Goal: Task Accomplishment & Management: Manage account settings

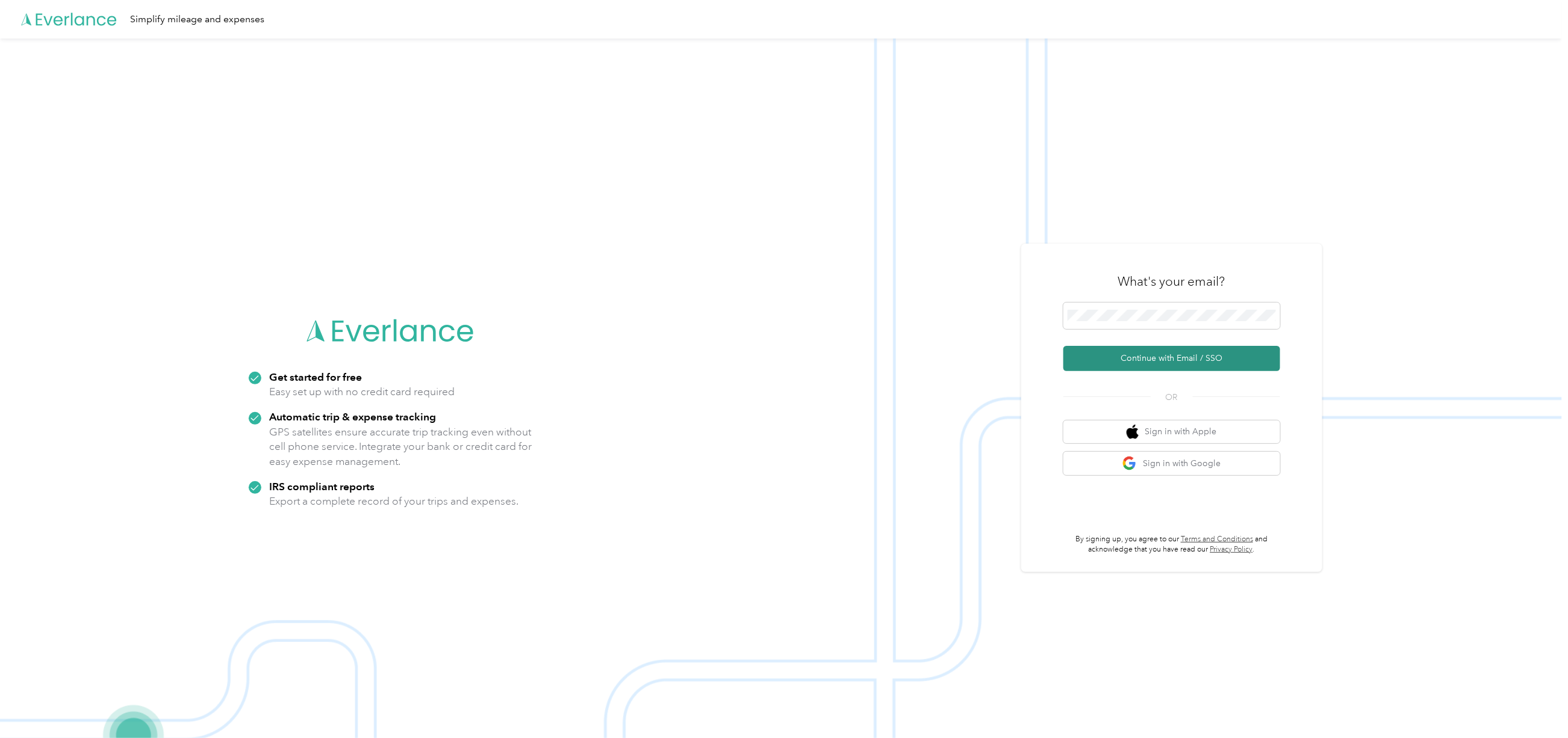
click at [1134, 355] on button "Continue with Email / SSO" at bounding box center [1171, 359] width 217 height 26
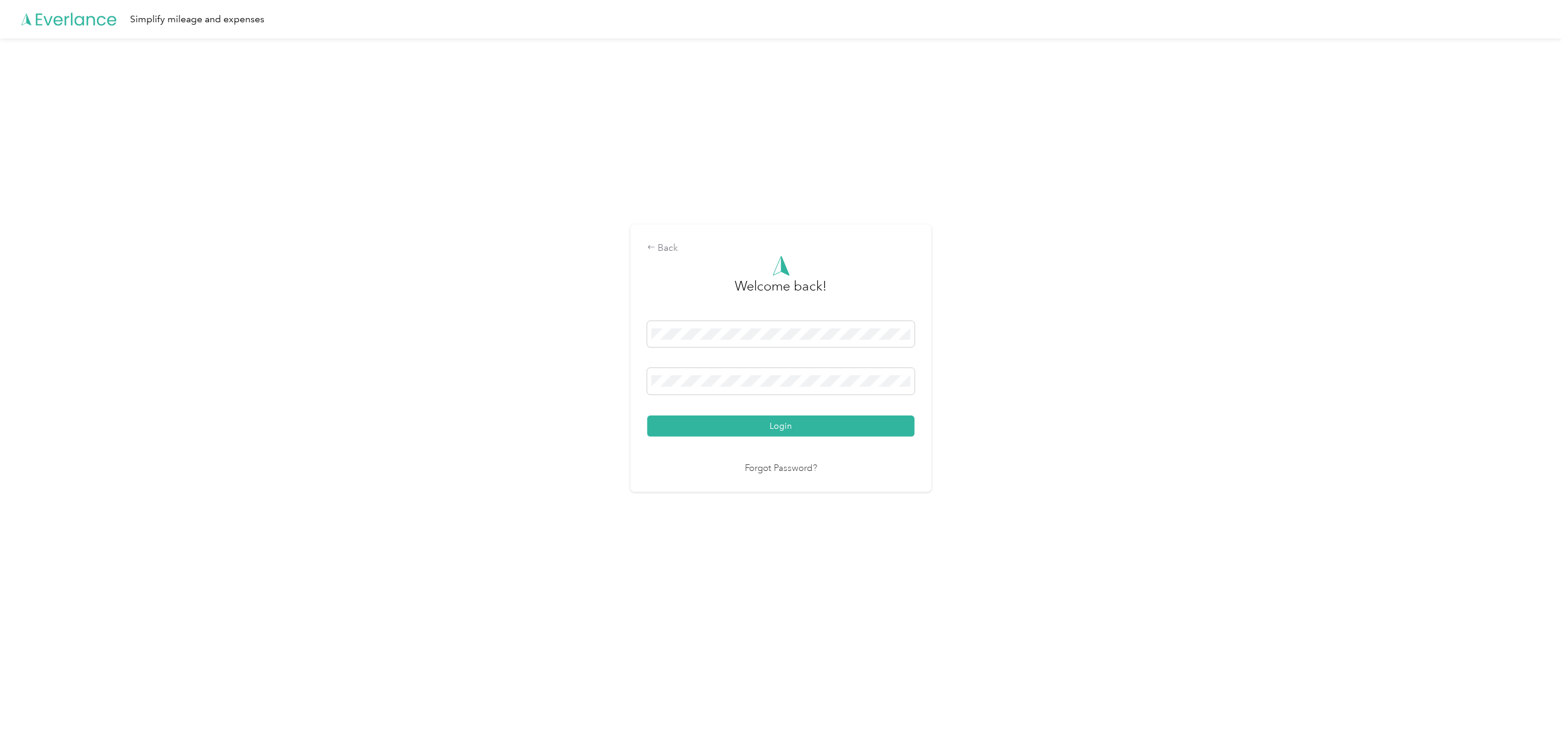
click at [853, 414] on div "Login" at bounding box center [780, 379] width 268 height 115
click at [852, 419] on button "Login" at bounding box center [780, 426] width 268 height 21
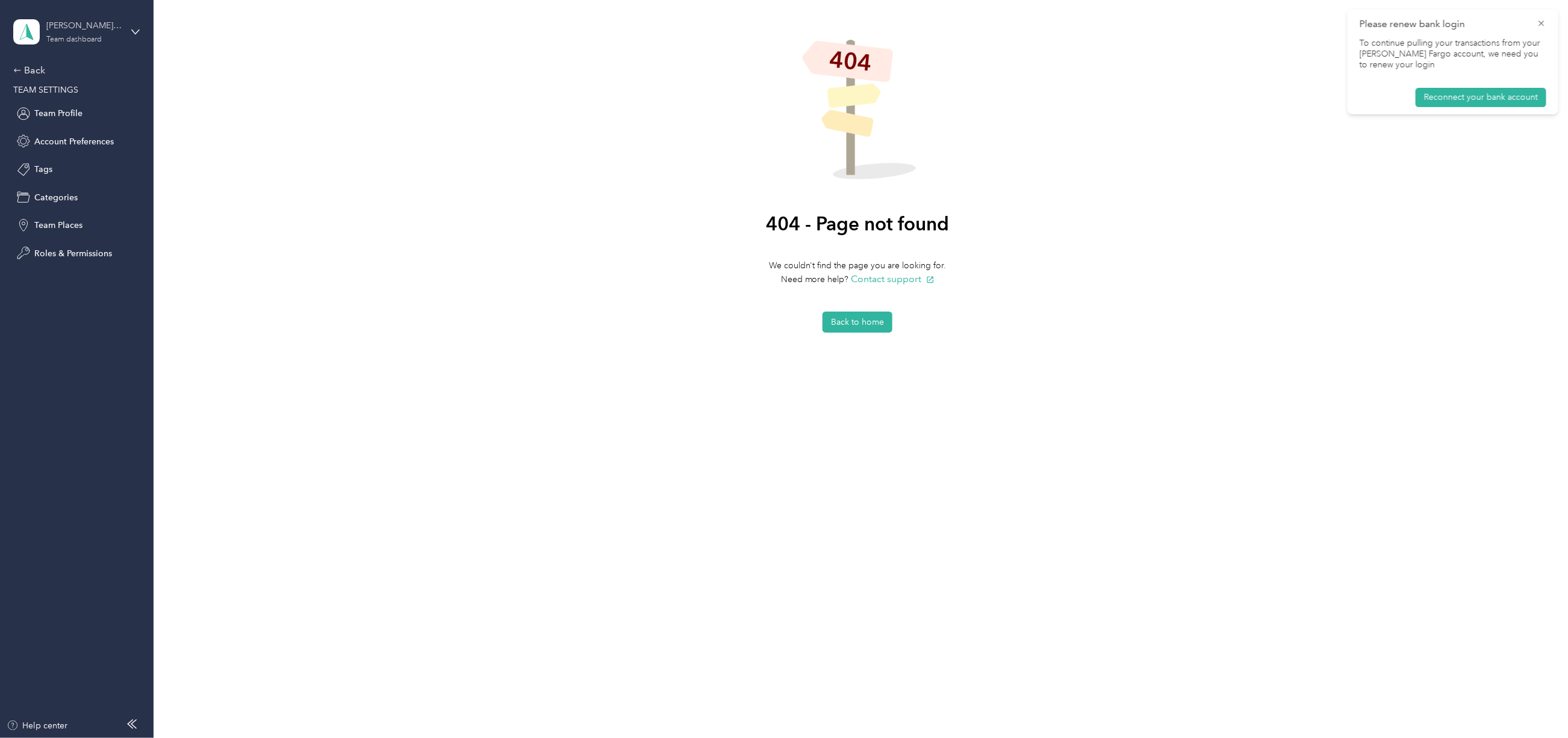
click at [101, 37] on div "Team dashboard" at bounding box center [74, 40] width 56 height 7
click at [73, 98] on div "Team dashboard" at bounding box center [57, 99] width 66 height 13
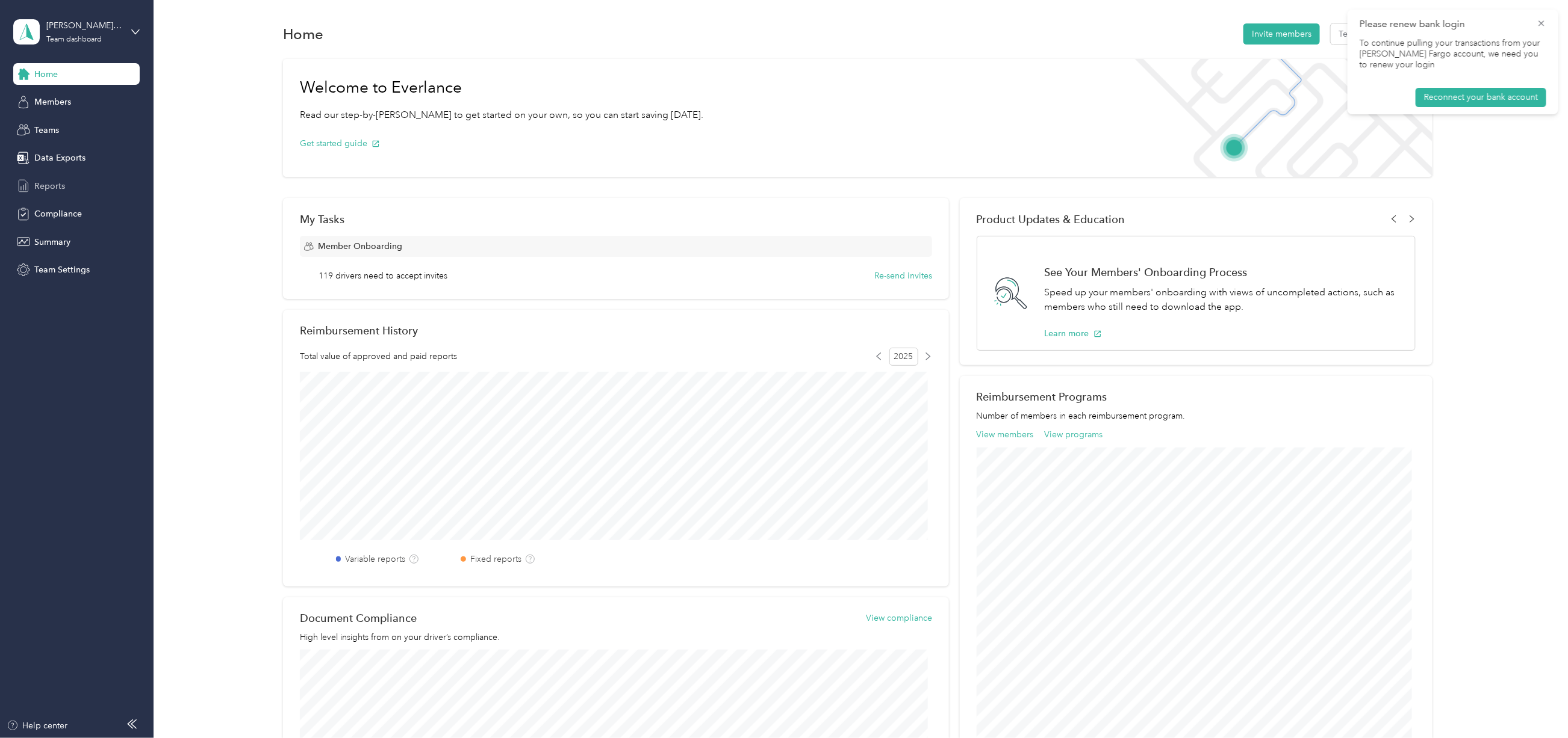
click at [60, 190] on span "Reports" at bounding box center [50, 186] width 31 height 13
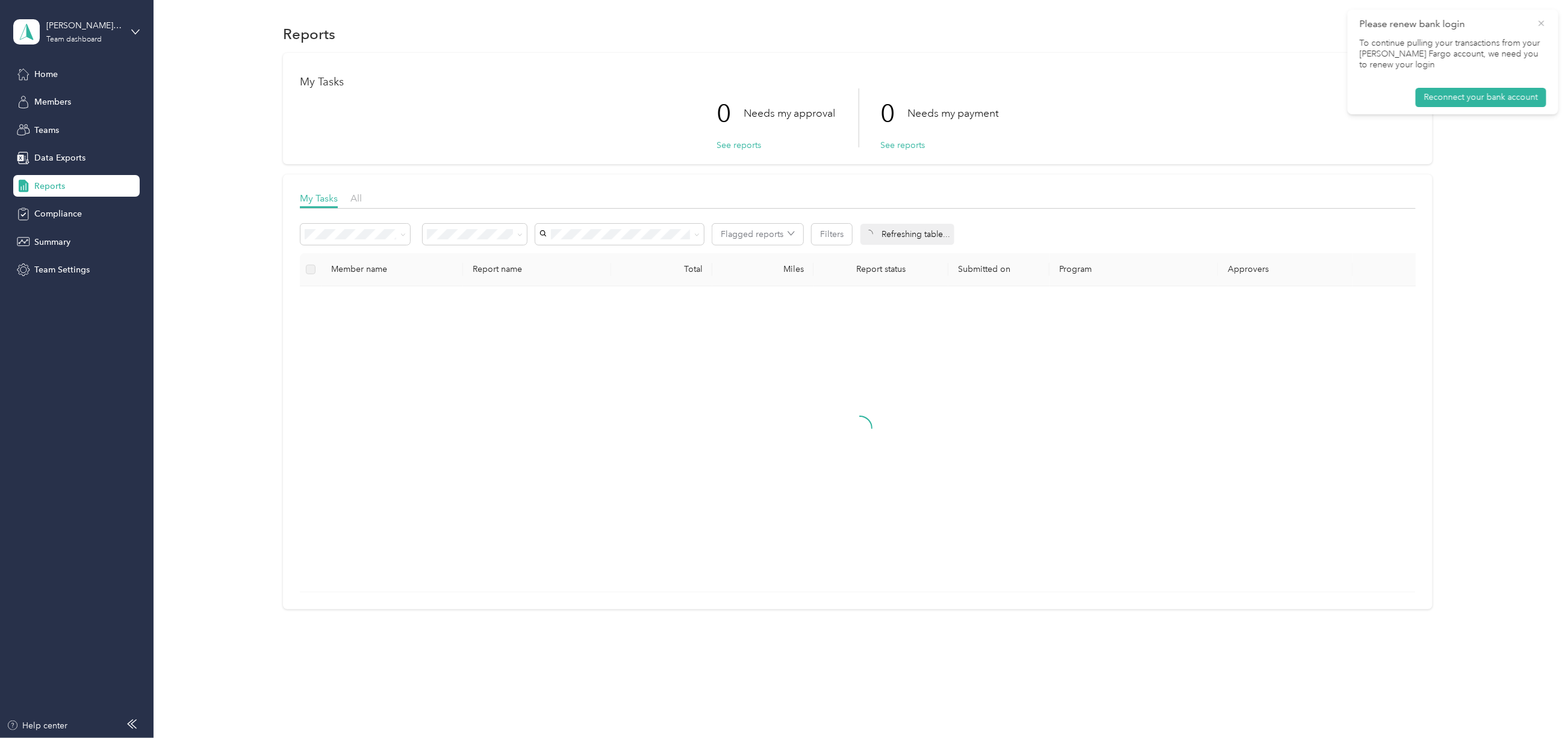
click at [1539, 21] on icon at bounding box center [1541, 24] width 10 height 11
click at [71, 132] on div "Teams" at bounding box center [76, 130] width 126 height 22
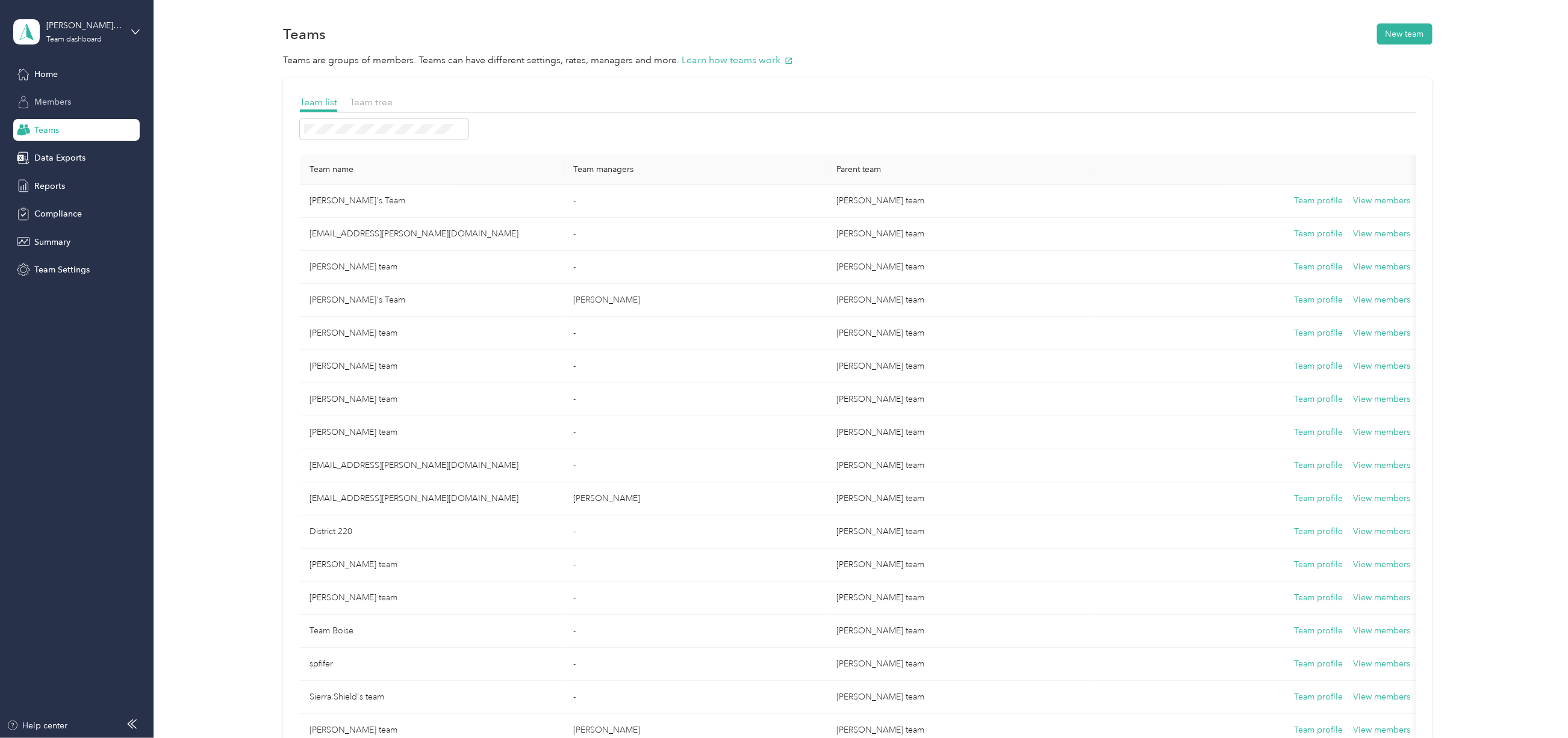
click at [48, 104] on span "Members" at bounding box center [53, 102] width 37 height 13
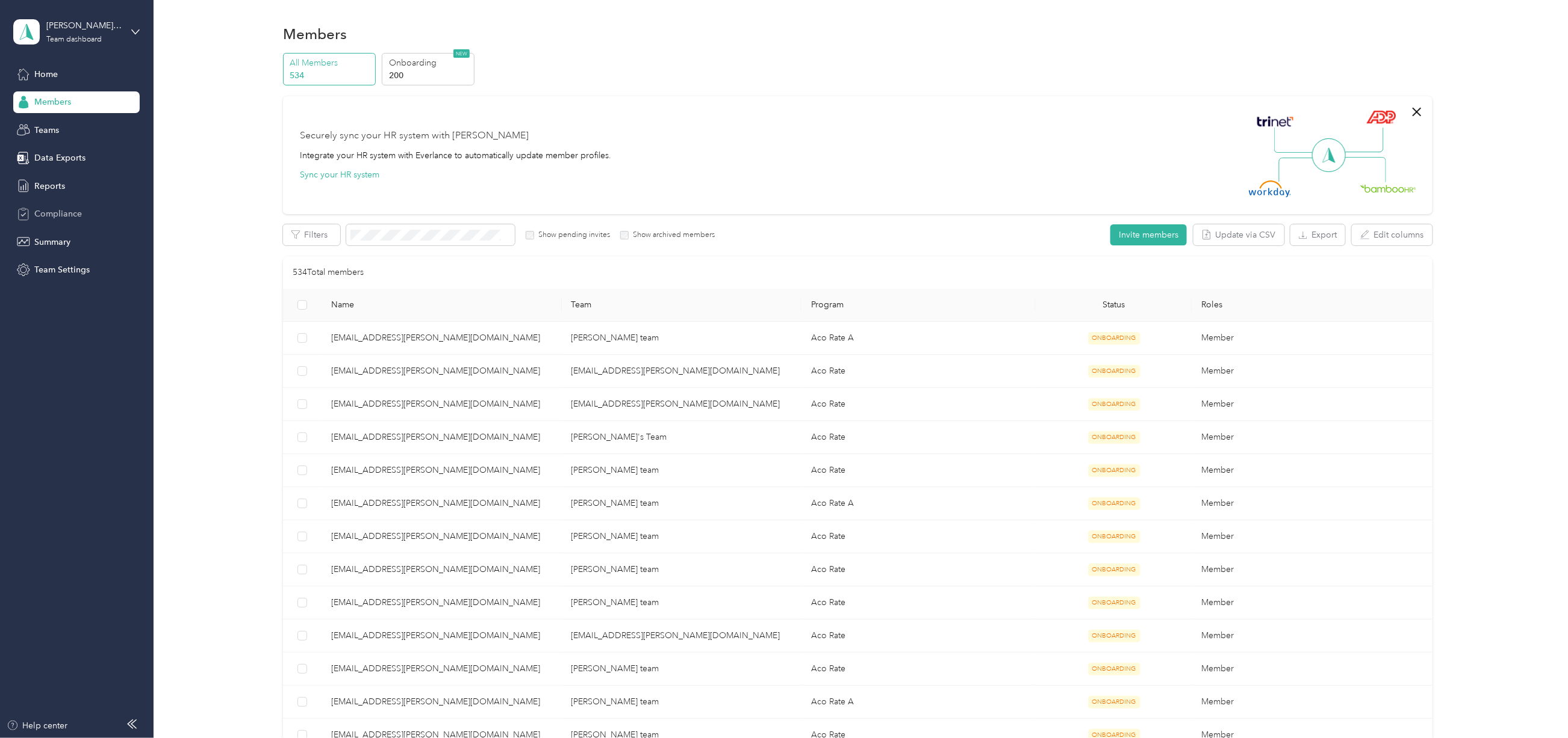
click at [57, 213] on span "Compliance" at bounding box center [58, 214] width 48 height 13
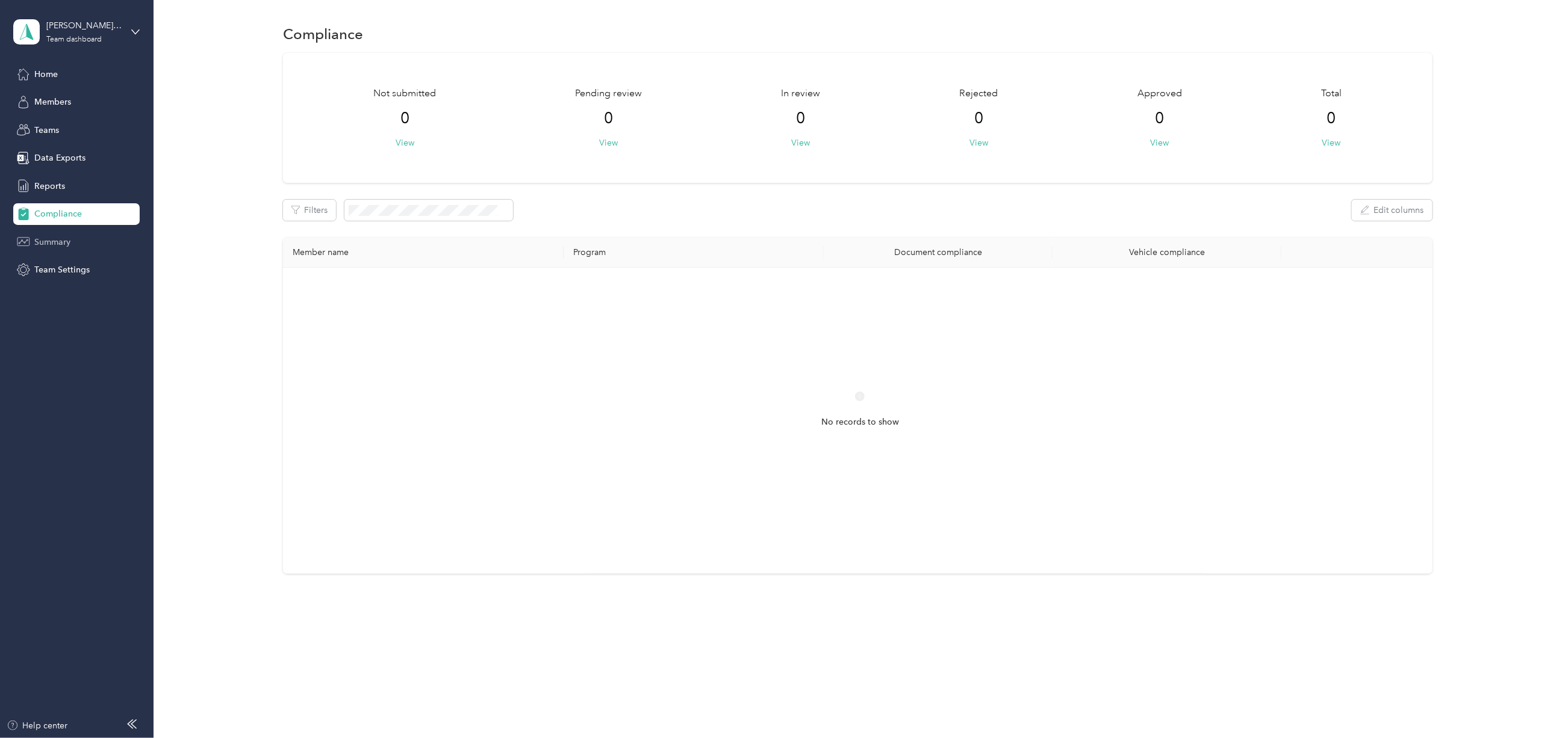
click at [59, 239] on span "Summary" at bounding box center [53, 242] width 37 height 13
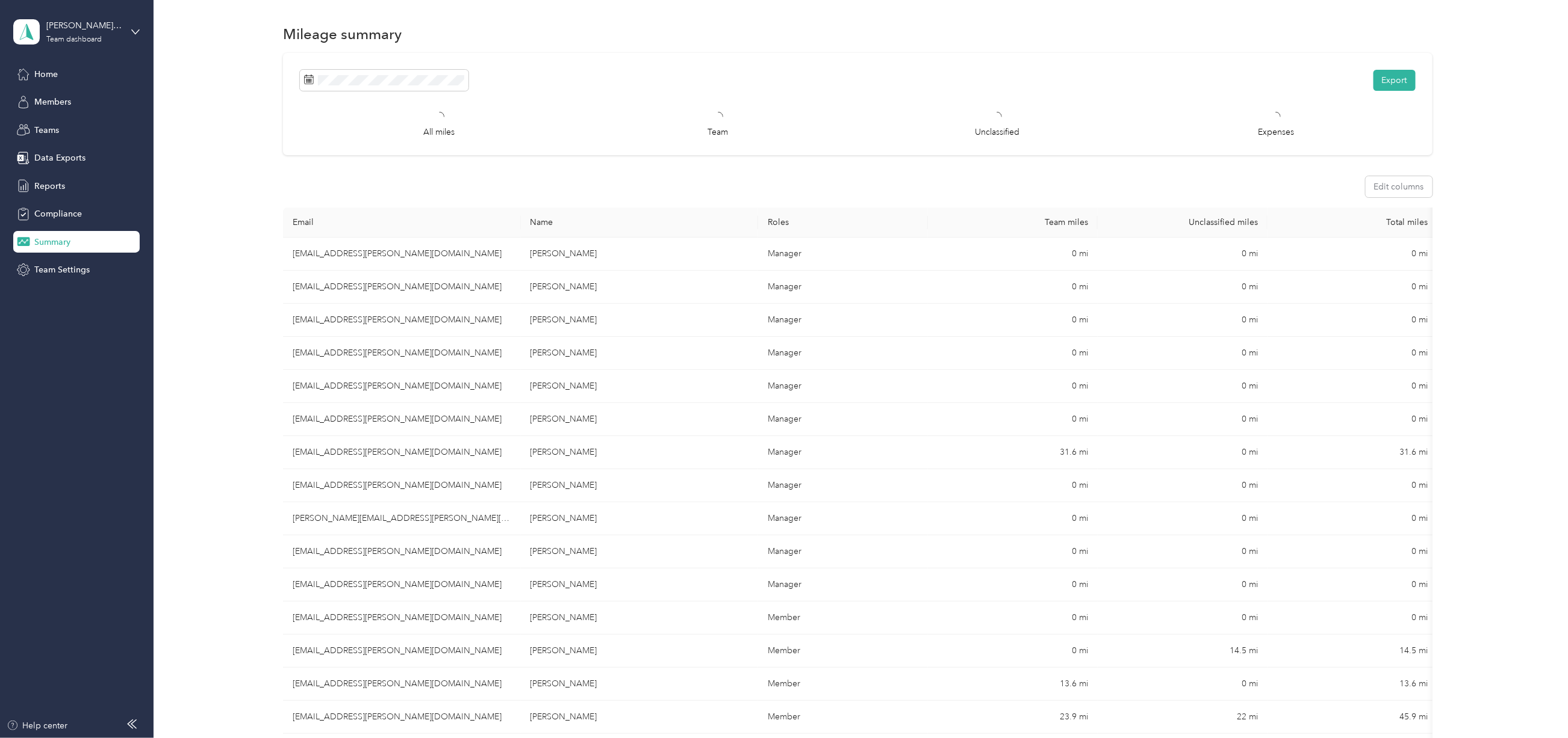
click at [1255, 216] on th "Unclassified miles" at bounding box center [1182, 222] width 170 height 30
click at [61, 265] on span "Team Settings" at bounding box center [62, 270] width 56 height 13
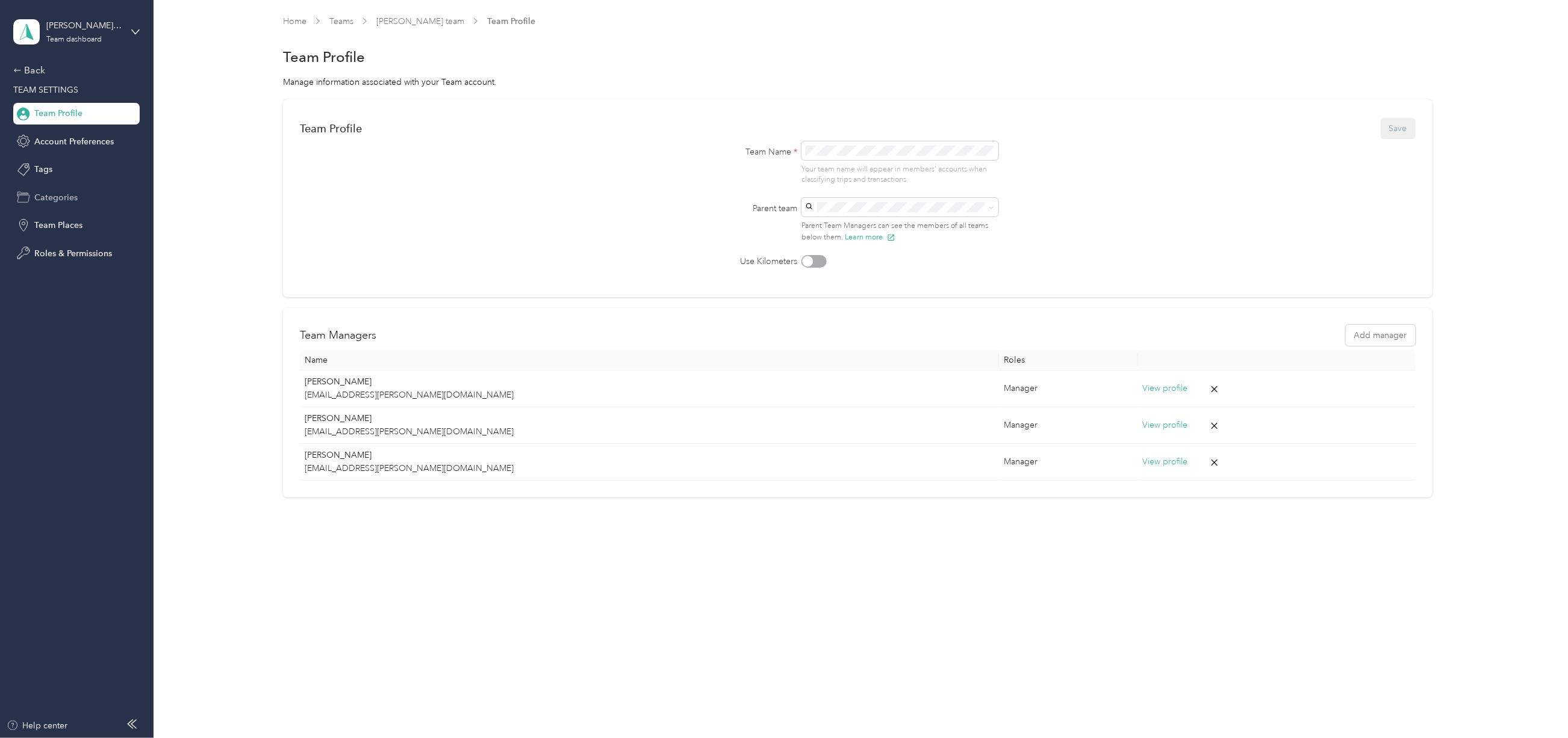
click at [56, 198] on span "Categories" at bounding box center [56, 197] width 43 height 13
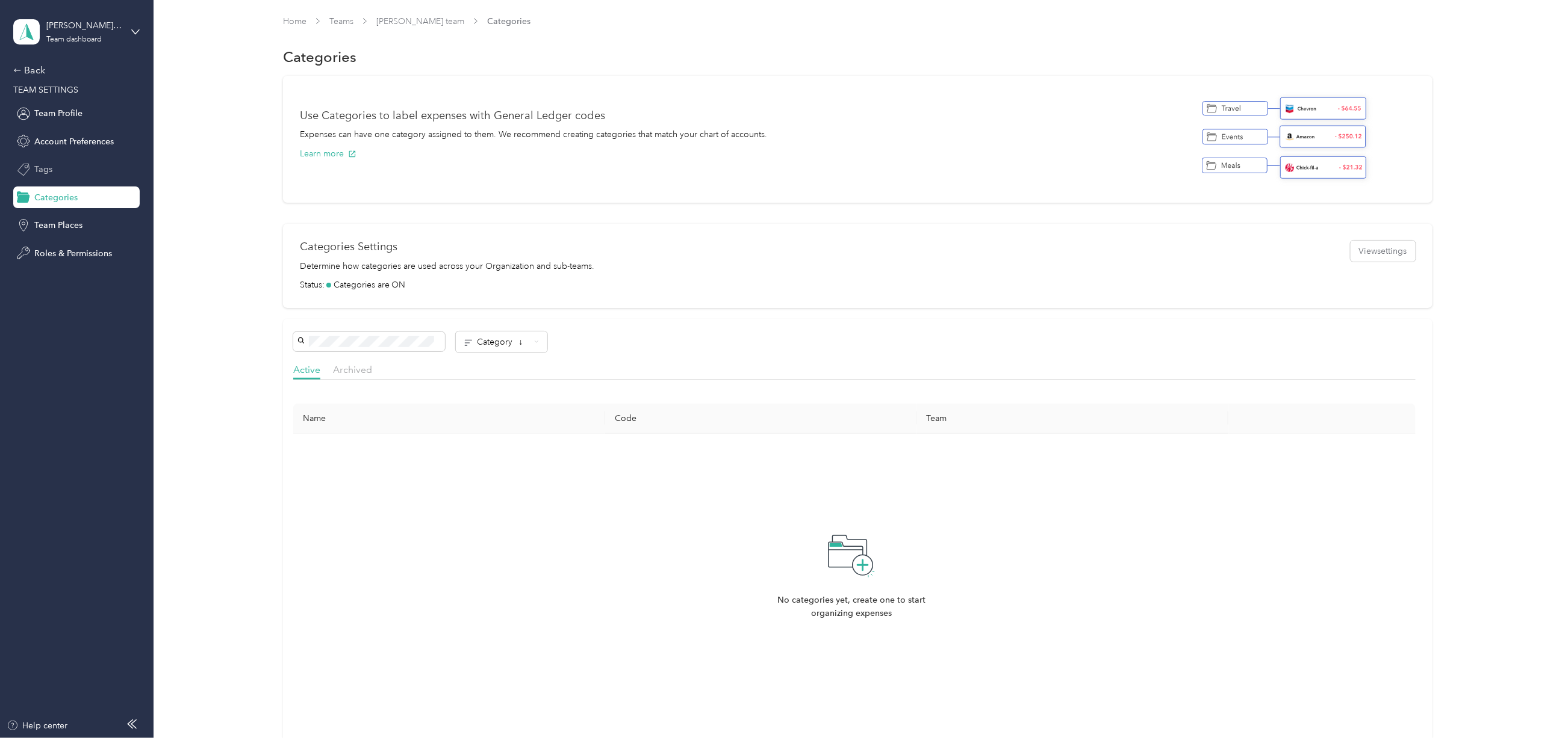
click at [48, 162] on div "Tags" at bounding box center [76, 170] width 126 height 22
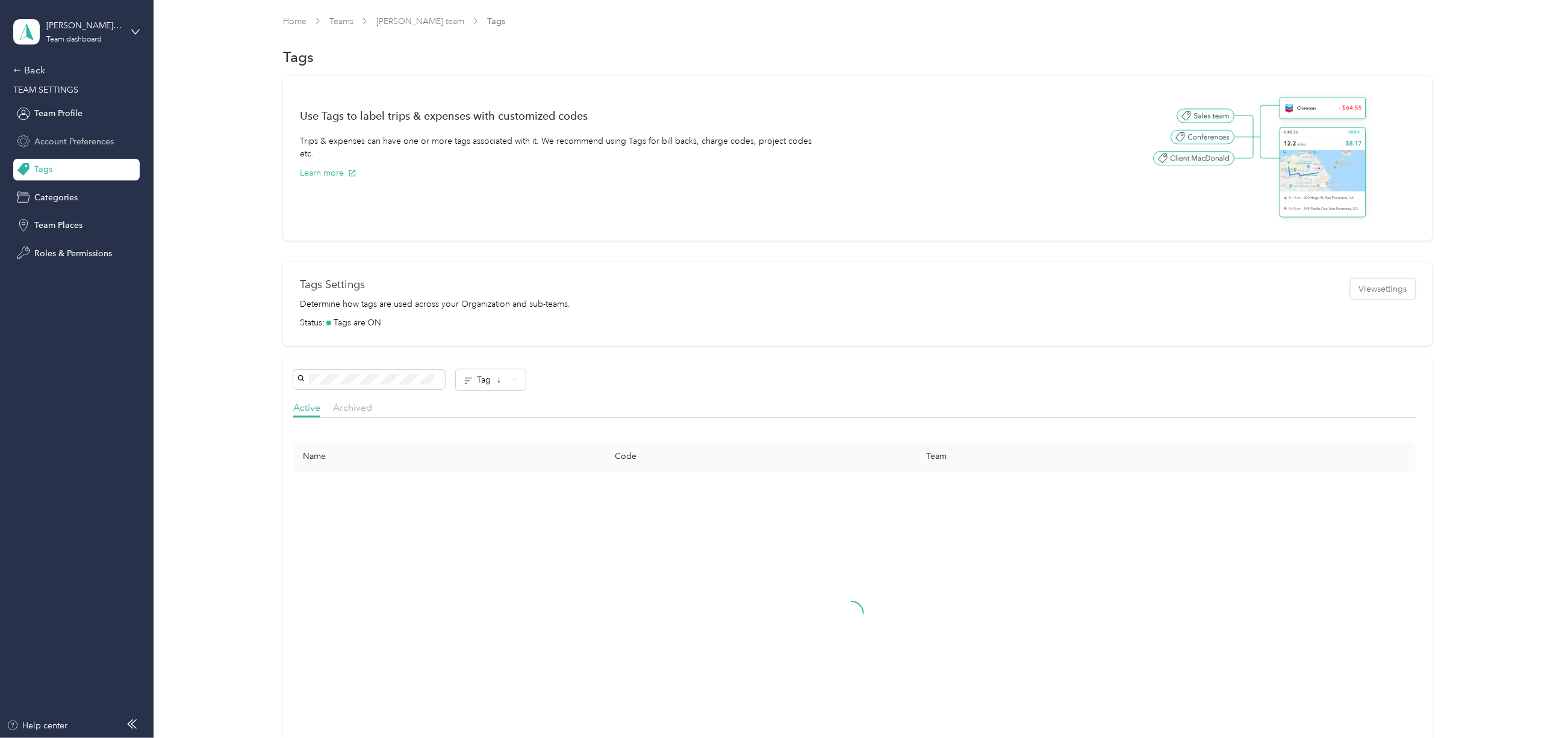
click at [54, 141] on span "Account Preferences" at bounding box center [74, 142] width 79 height 13
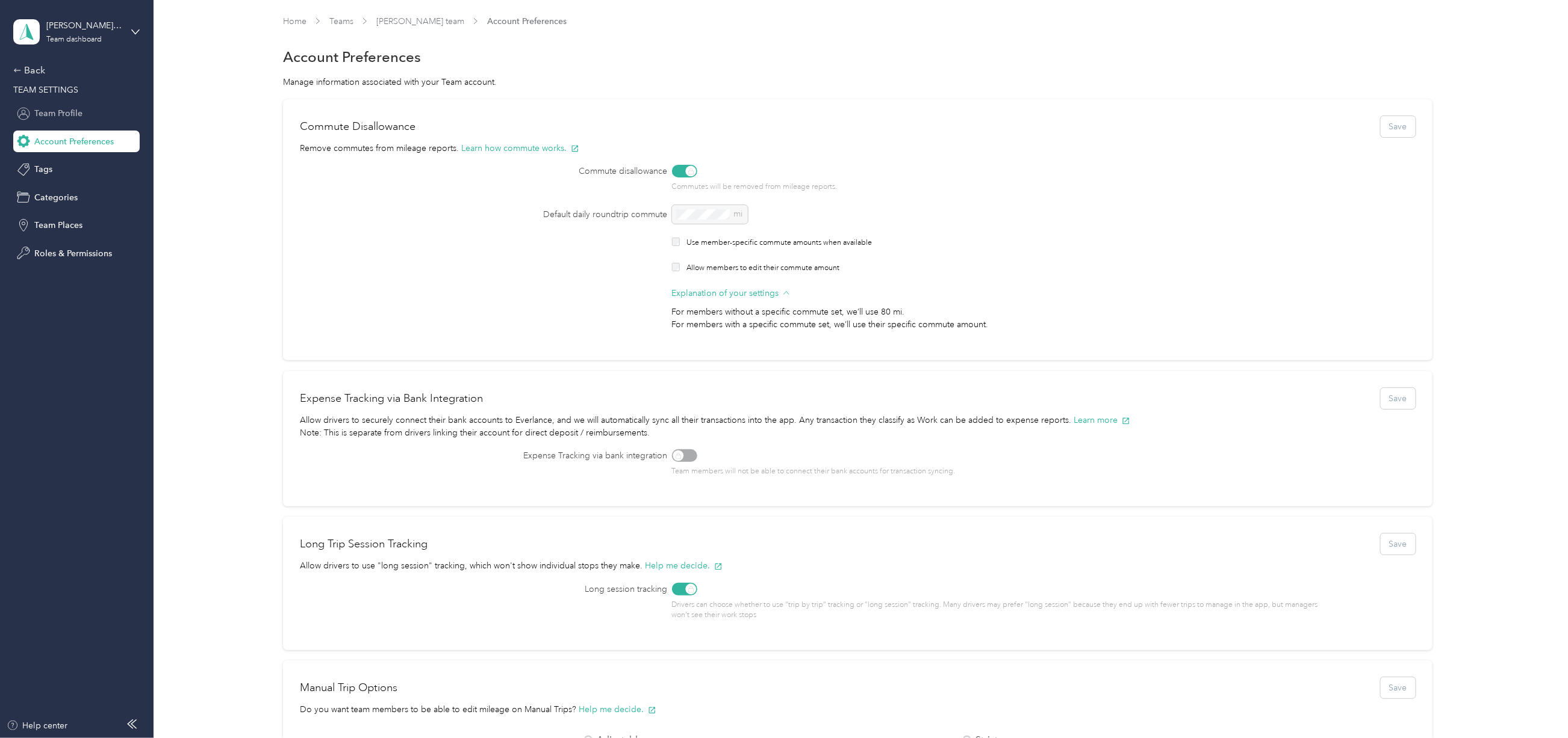
click at [61, 121] on div "Team Profile" at bounding box center [76, 114] width 126 height 22
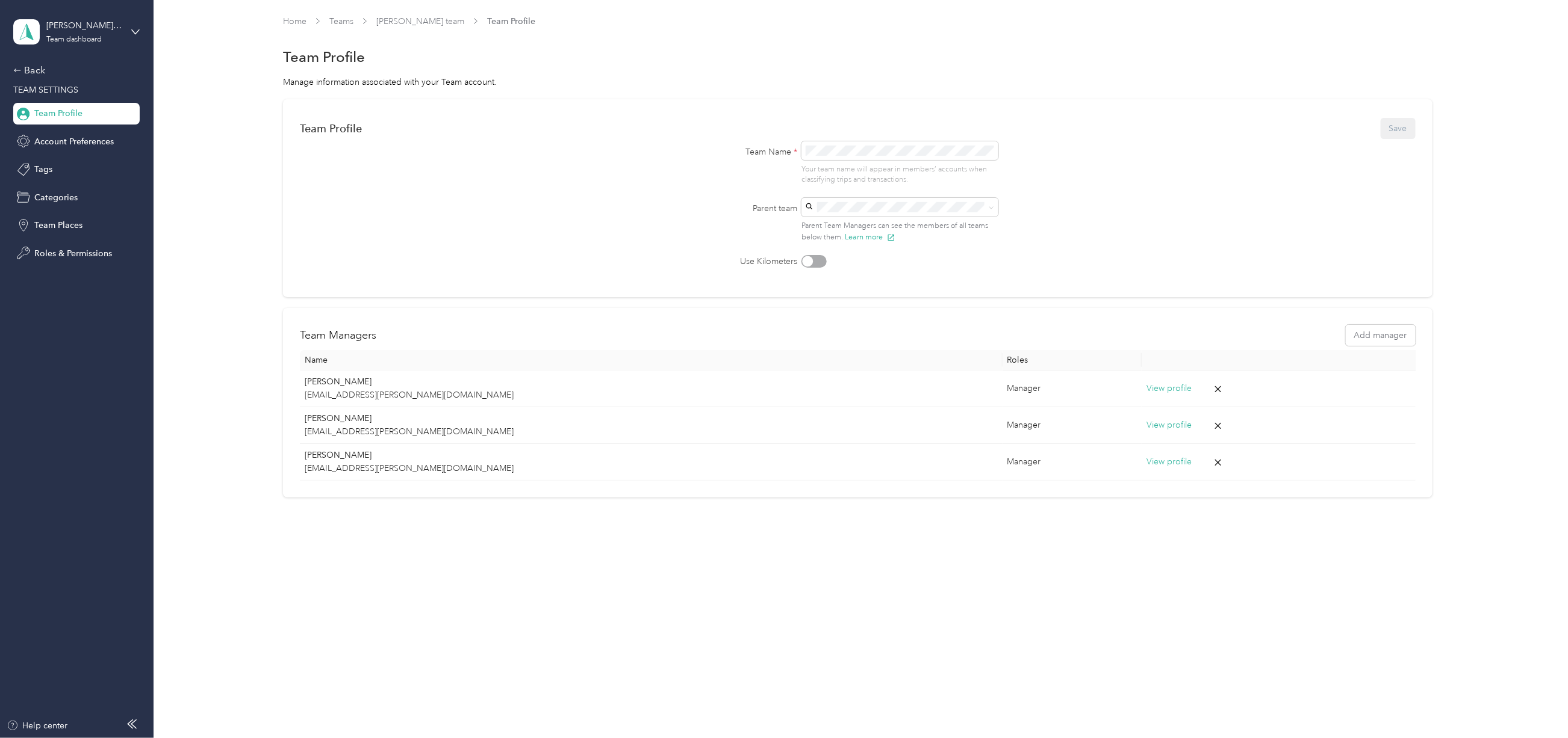
click at [79, 110] on span "Team Profile" at bounding box center [58, 113] width 48 height 13
click at [62, 146] on span "Account Preferences" at bounding box center [74, 142] width 79 height 13
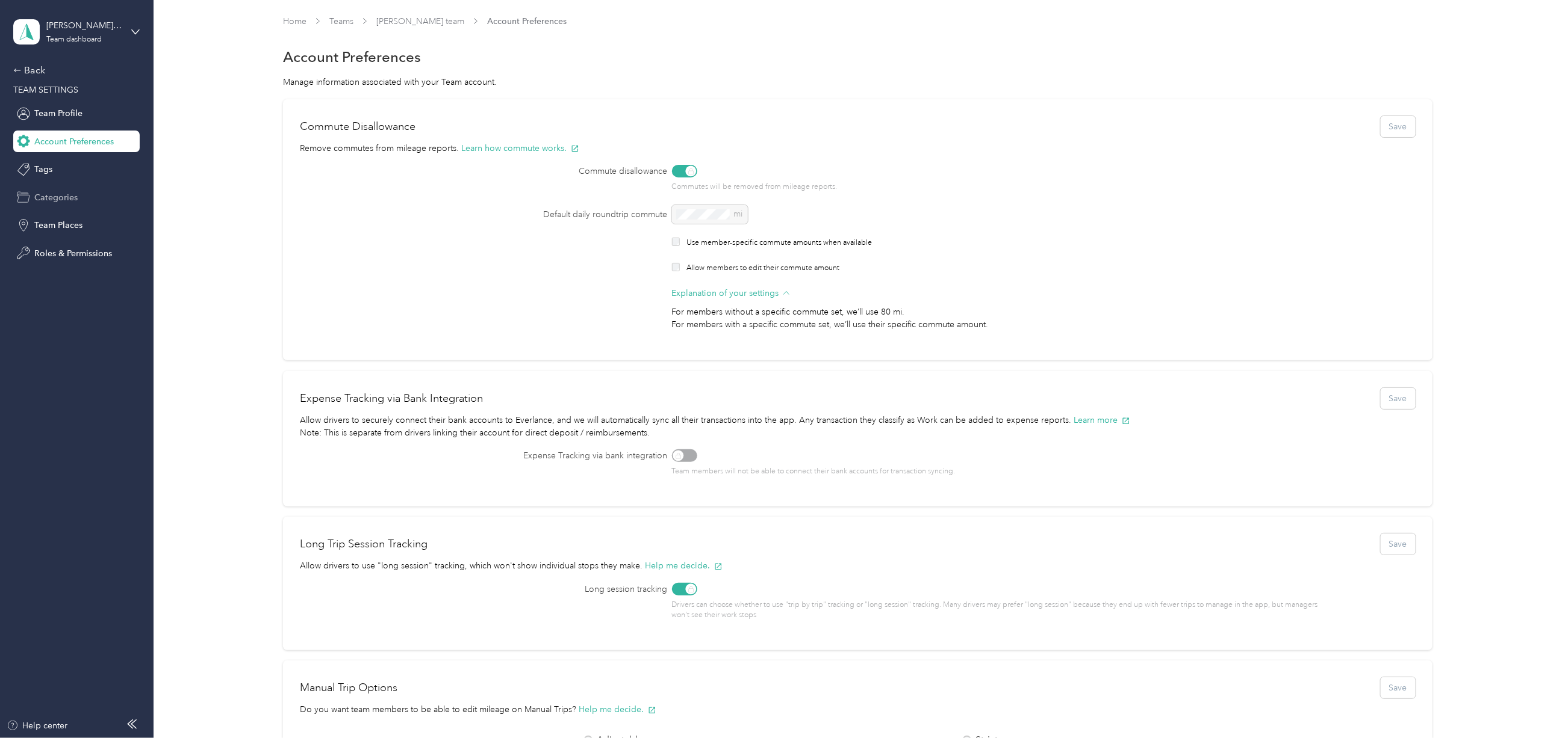
click at [57, 204] on span "Categories" at bounding box center [56, 197] width 43 height 13
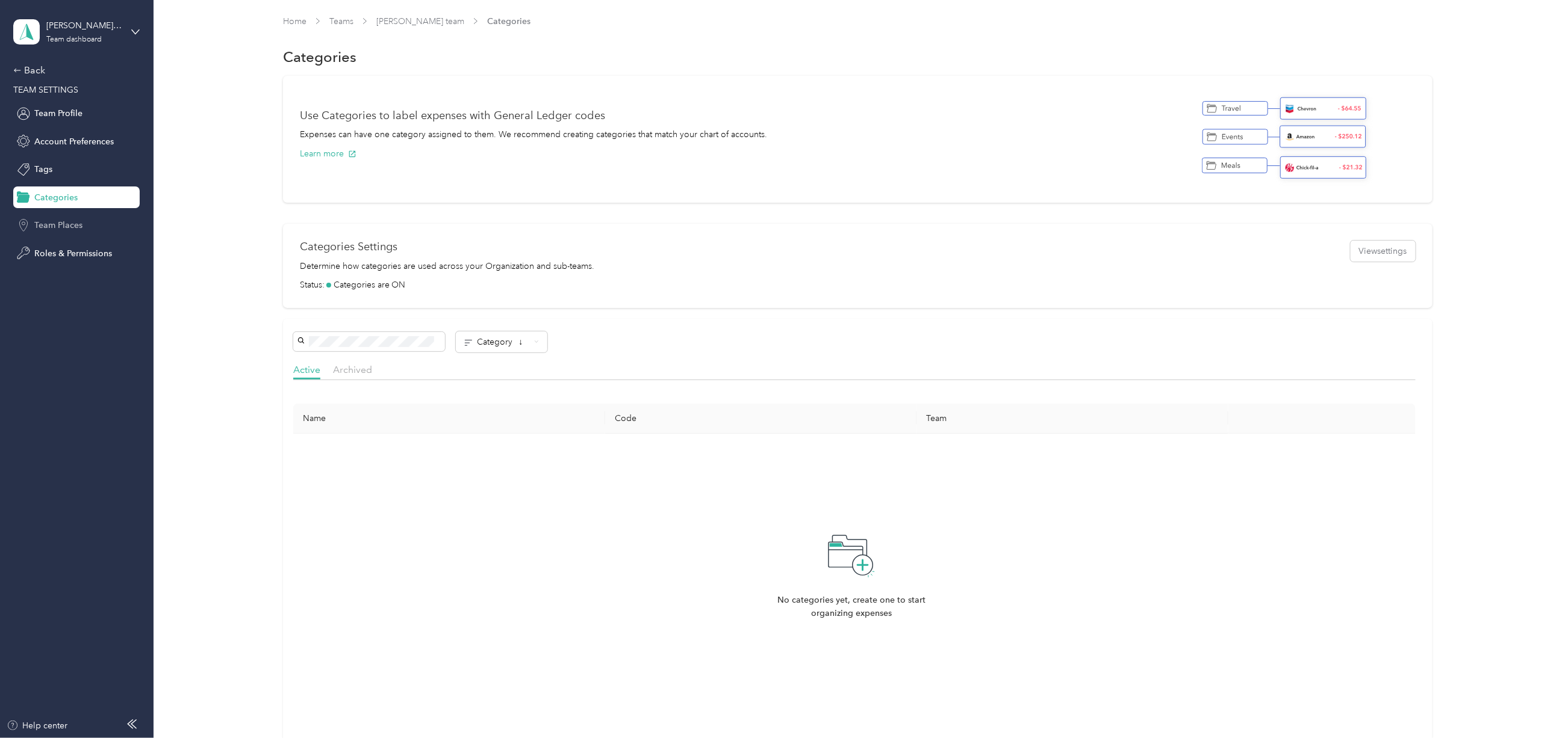
click at [48, 232] on div "Team Places" at bounding box center [76, 226] width 126 height 22
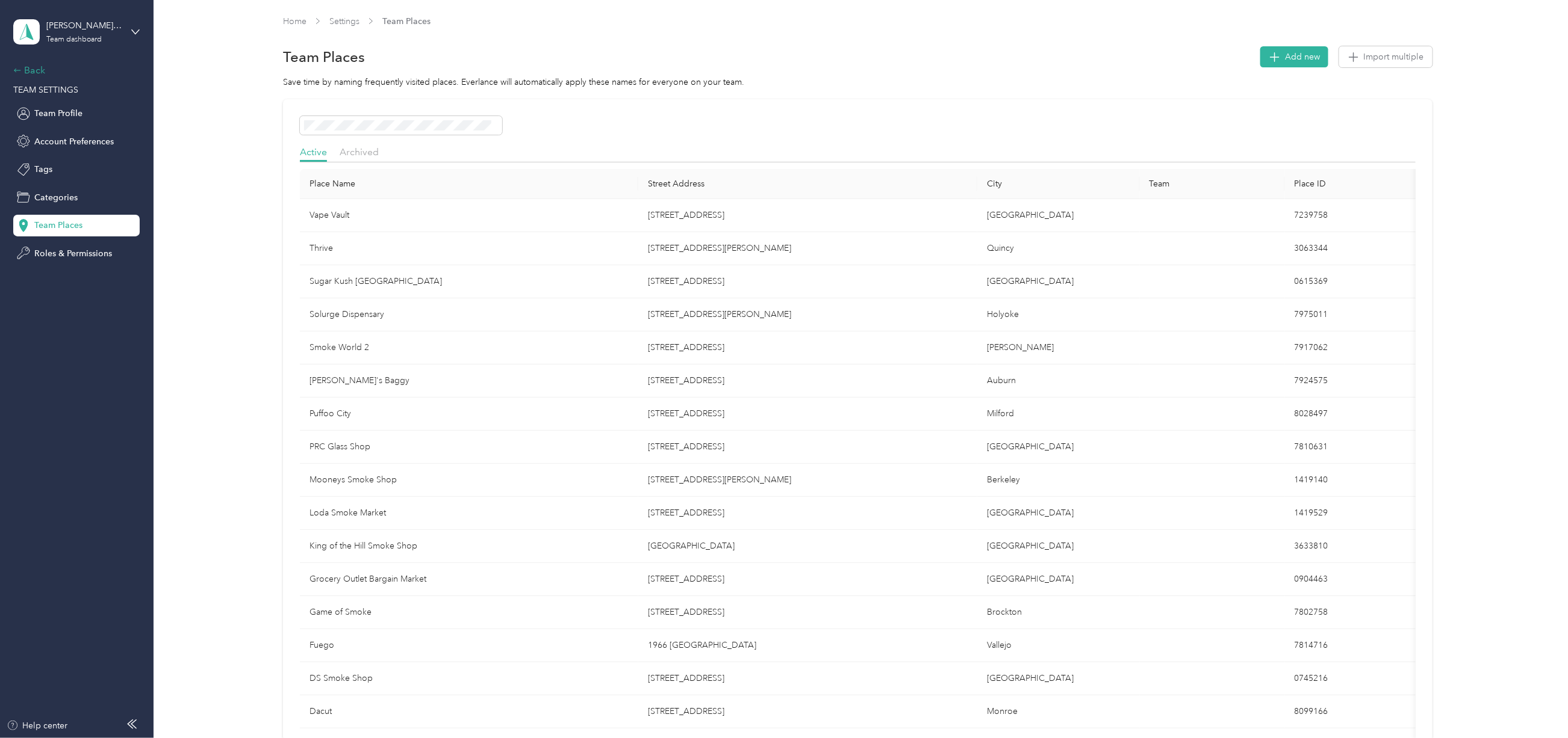
click at [19, 67] on icon at bounding box center [16, 69] width 8 height 8
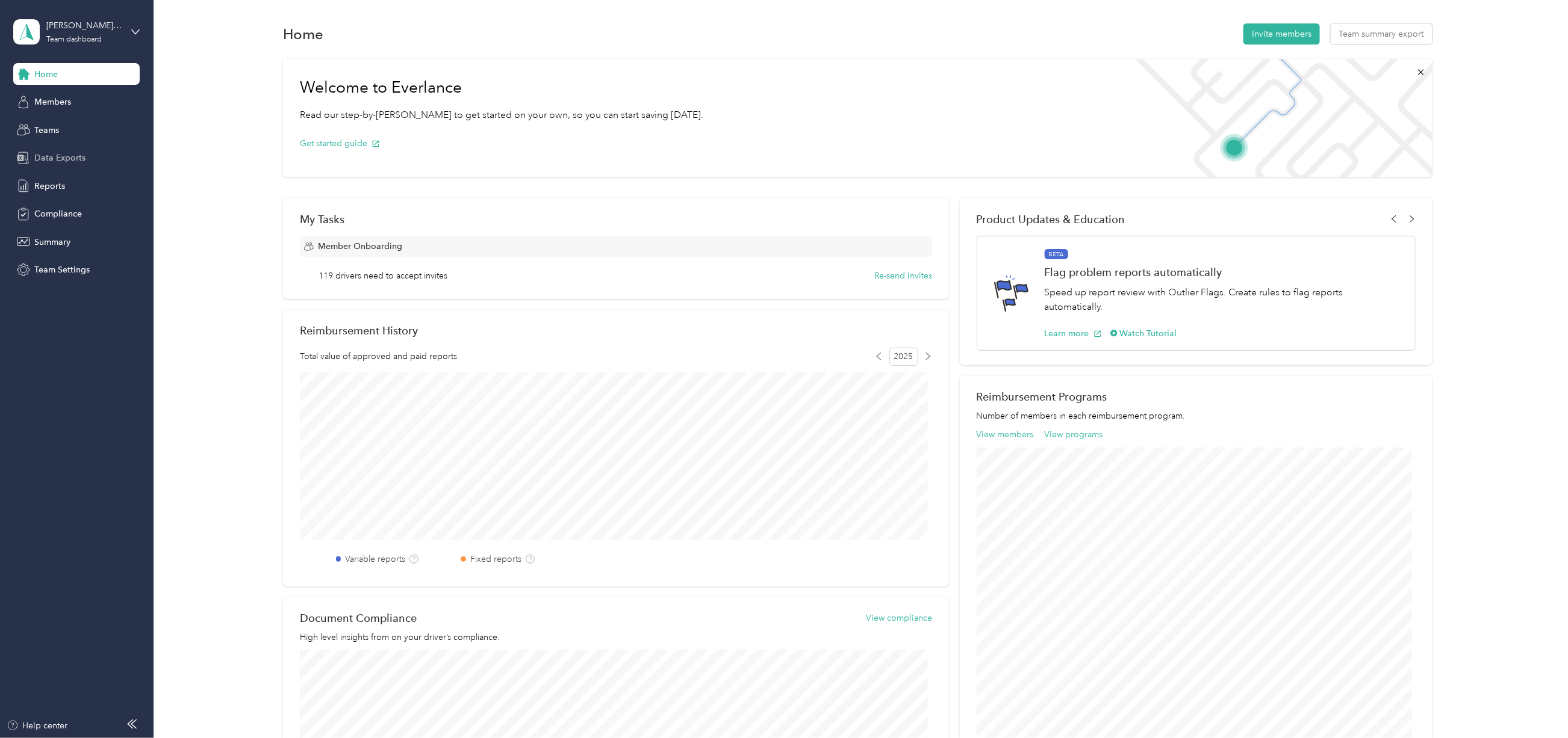
click at [62, 150] on div "Data Exports" at bounding box center [76, 158] width 126 height 22
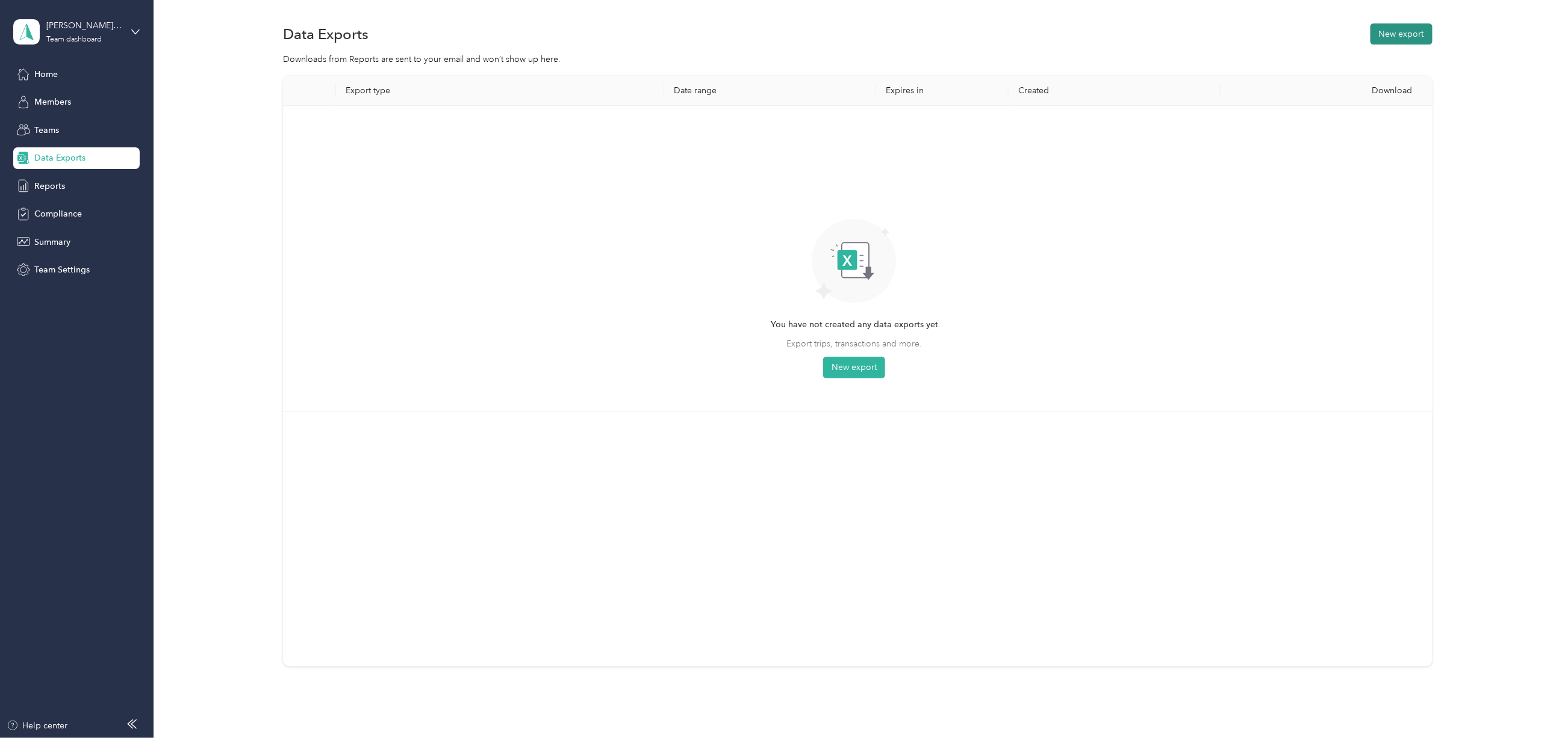
click at [1401, 33] on button "New export" at bounding box center [1401, 34] width 62 height 21
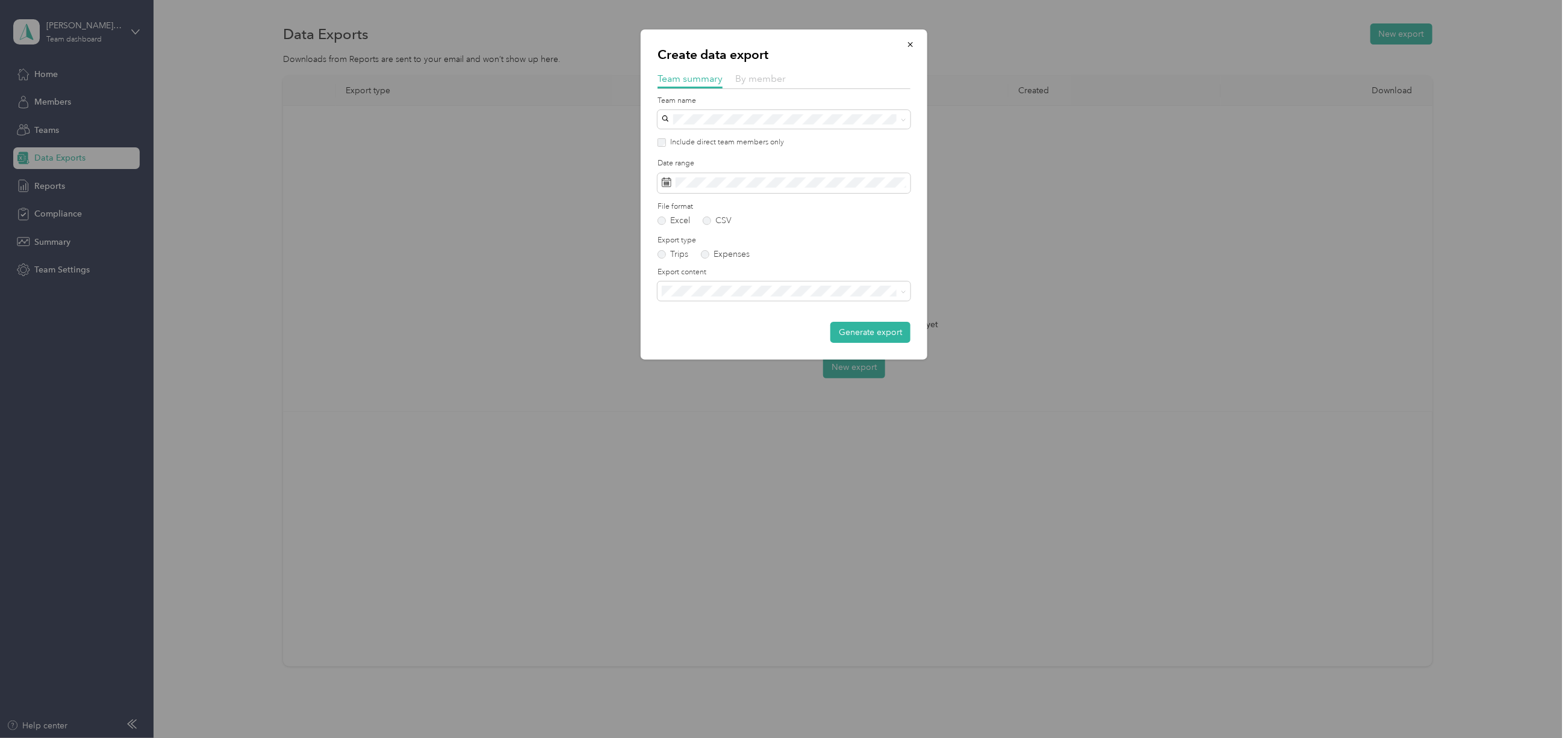
click at [756, 75] on span "By member" at bounding box center [759, 79] width 50 height 12
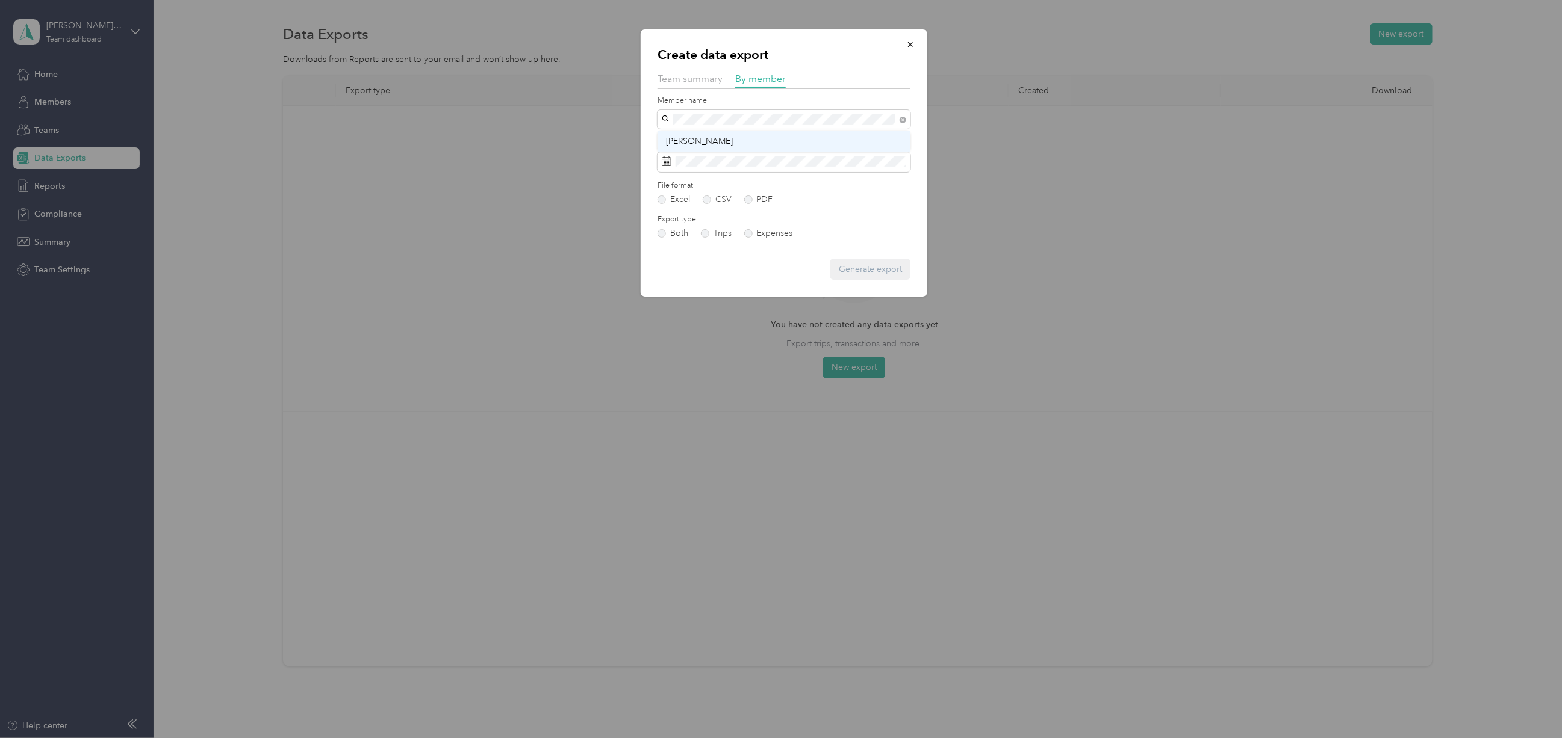
click at [728, 132] on li "Annette M. Mercado" at bounding box center [783, 141] width 253 height 21
click at [867, 272] on button "Generate export" at bounding box center [870, 269] width 80 height 21
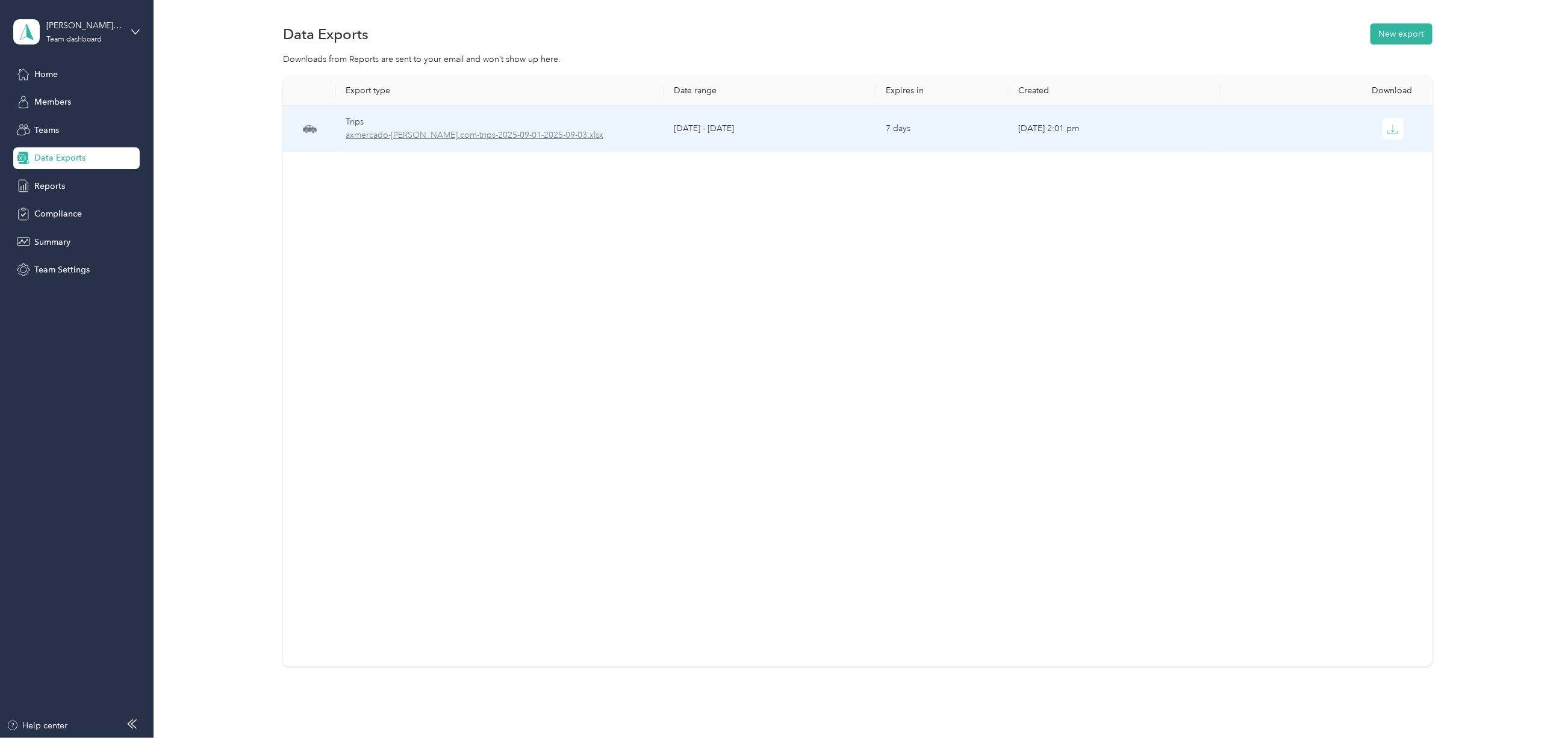
click at [431, 137] on span "axmercado-[PERSON_NAME].com-trips-2025-09-01-2025-09-03.xlsx" at bounding box center [500, 135] width 309 height 13
click at [1389, 128] on icon "button" at bounding box center [1393, 130] width 11 height 11
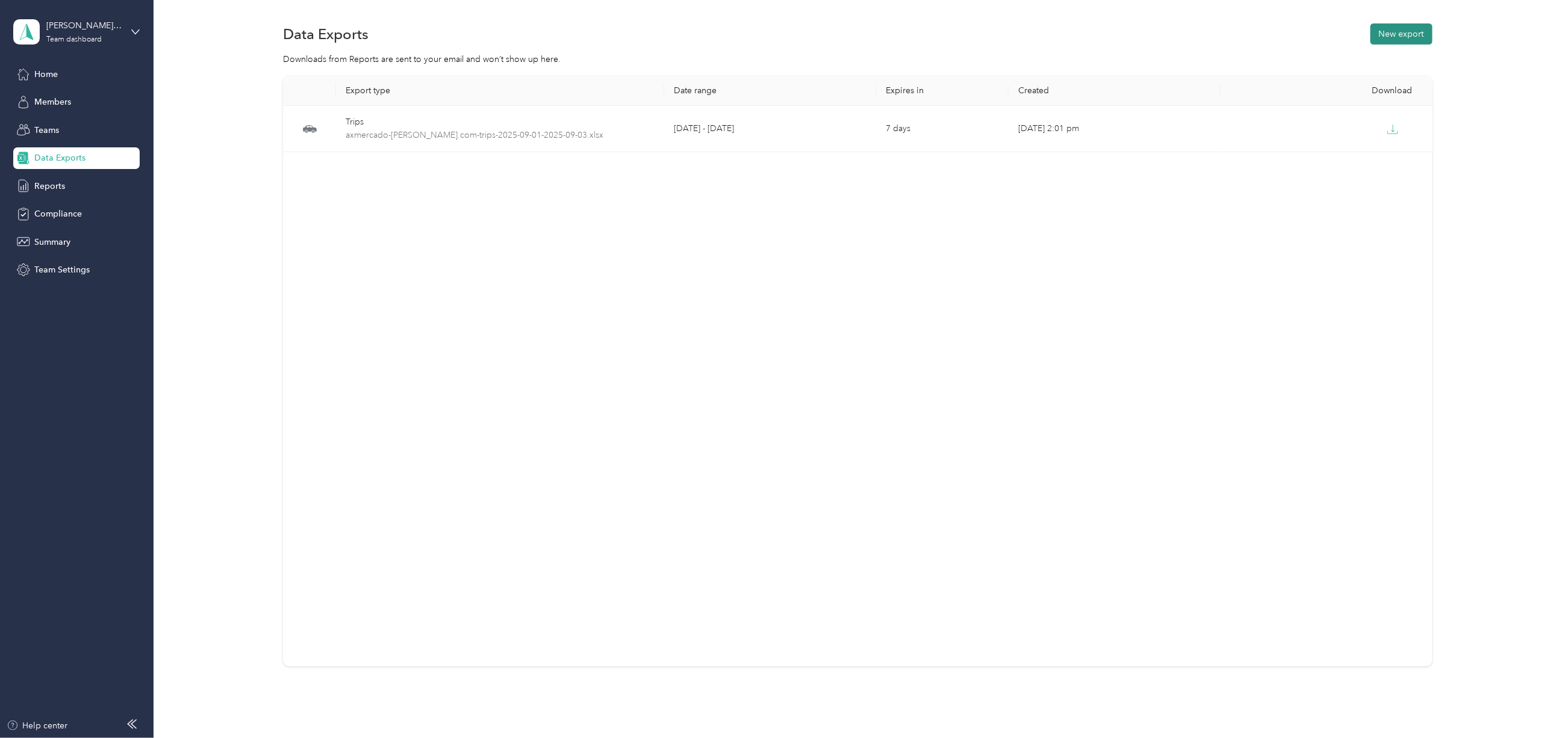
click at [1391, 31] on button "New export" at bounding box center [1401, 34] width 62 height 21
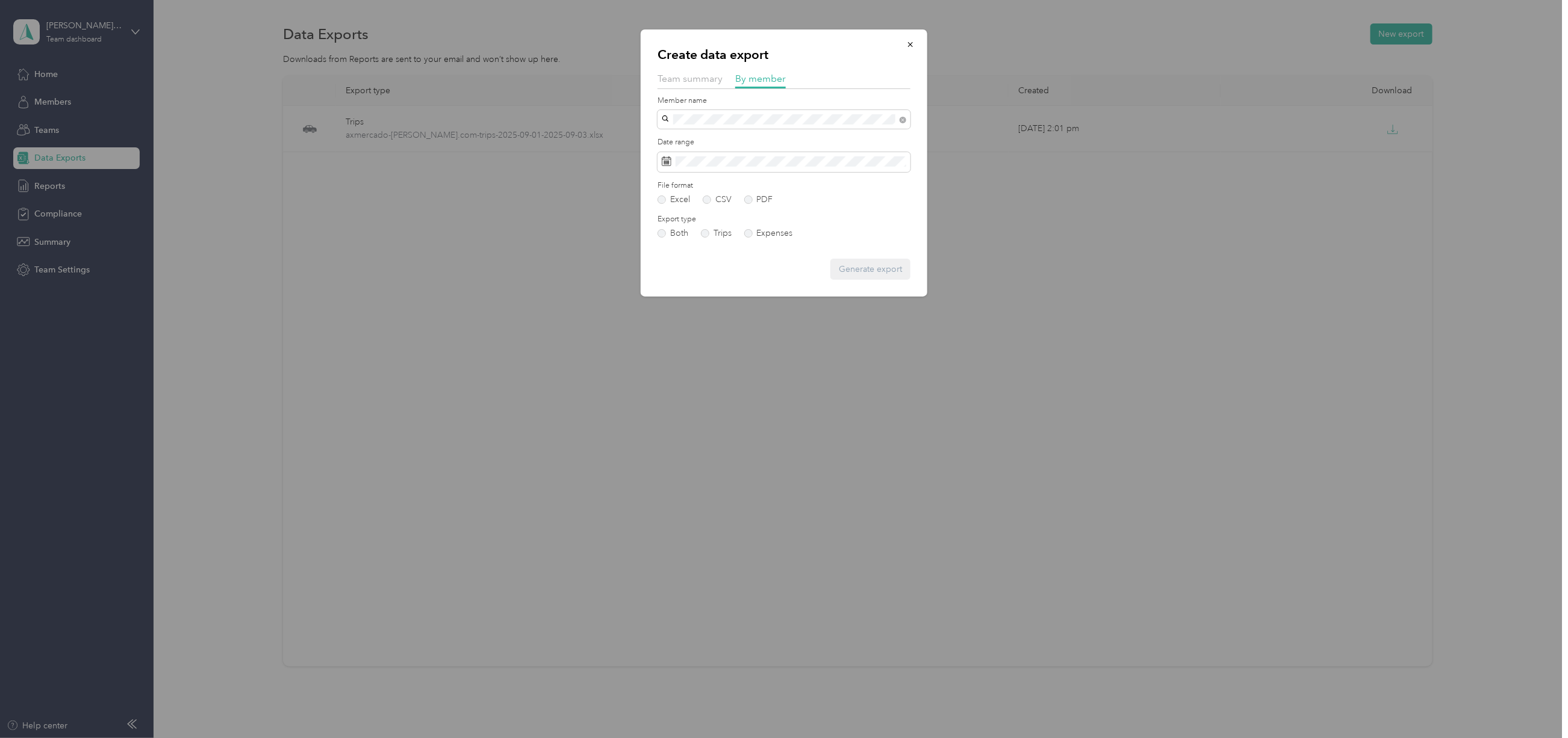
click at [714, 173] on li "[PERSON_NAME]" at bounding box center [783, 183] width 253 height 21
click at [897, 277] on button "Generate export" at bounding box center [870, 269] width 80 height 21
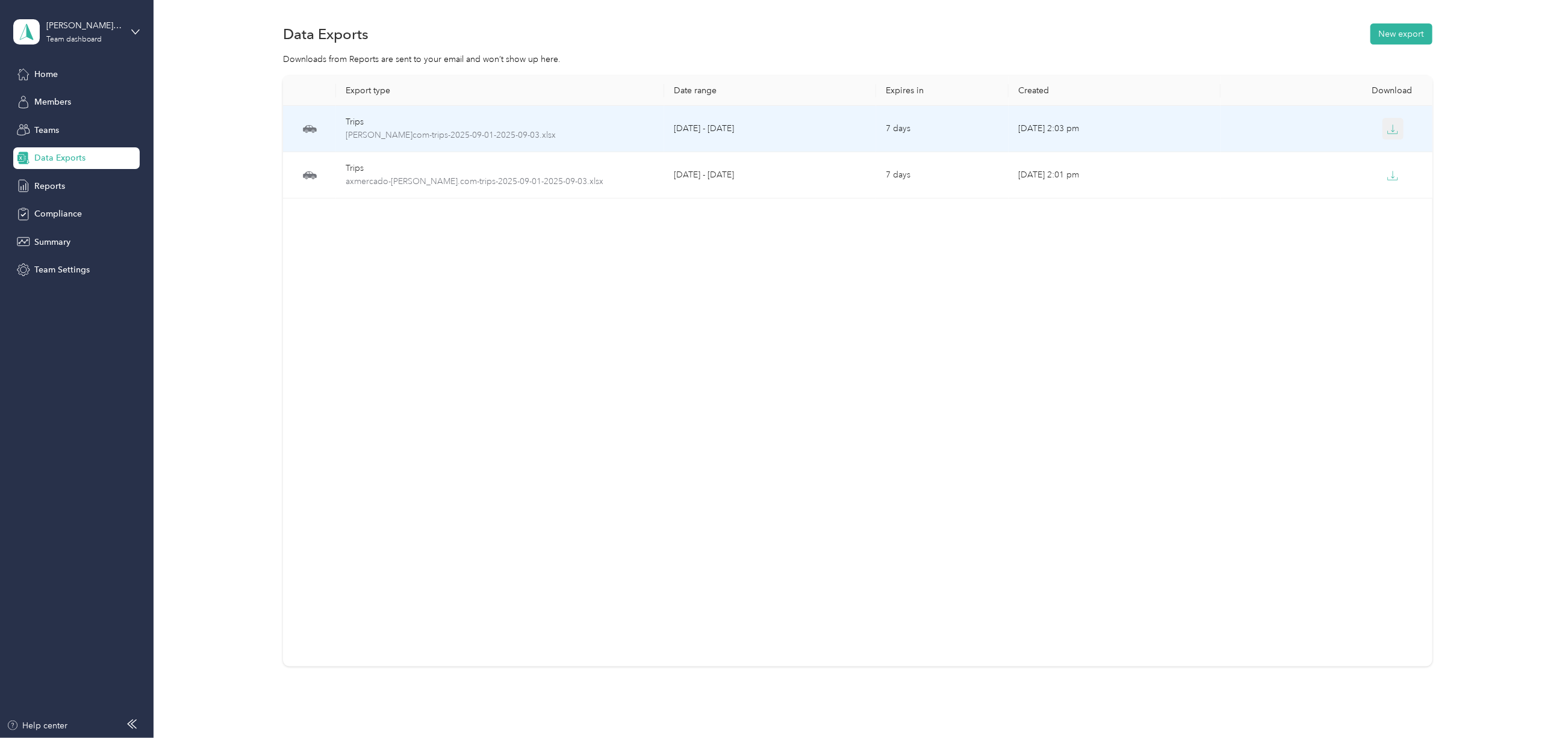
click at [1389, 122] on button "button" at bounding box center [1393, 129] width 22 height 22
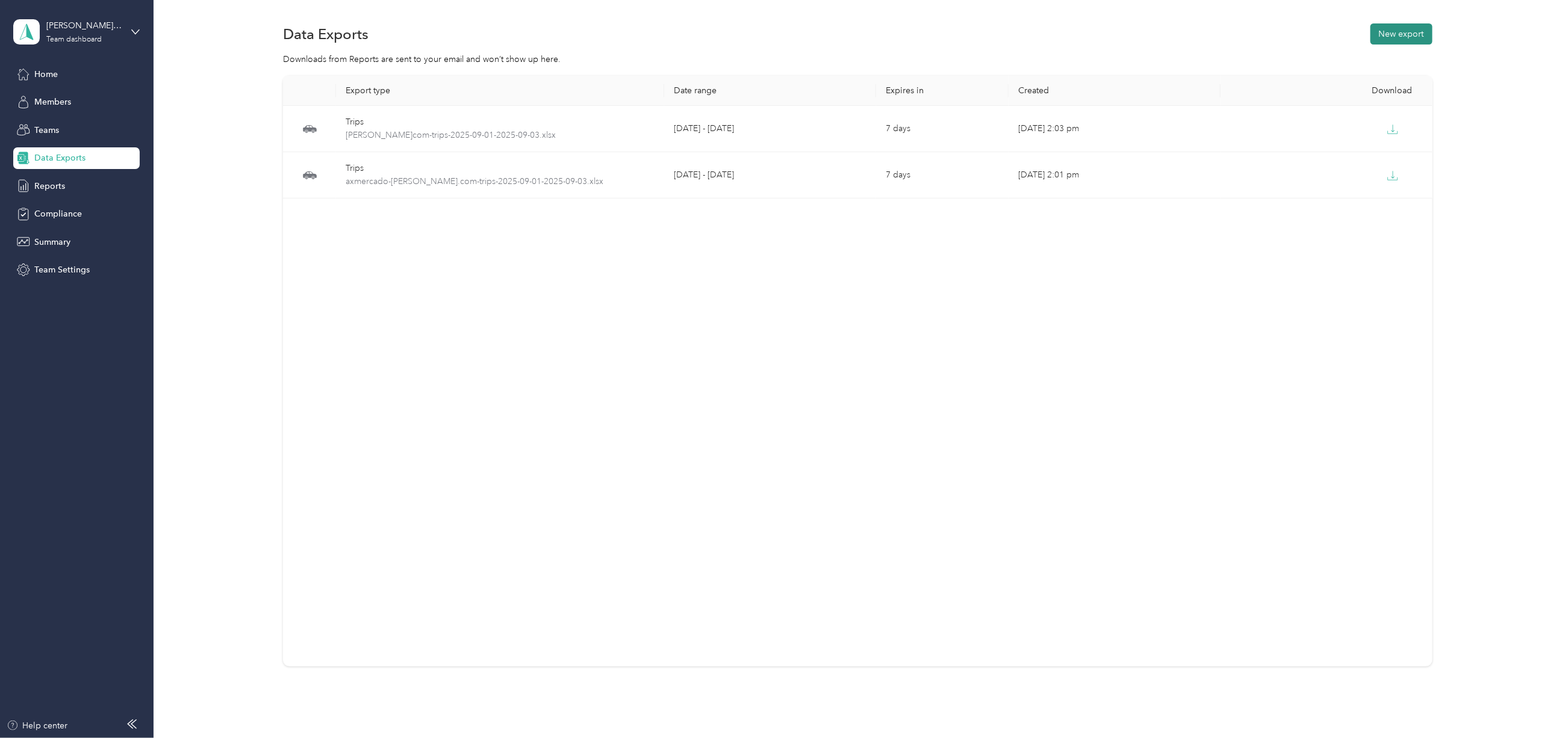
click at [1395, 35] on button "New export" at bounding box center [1401, 34] width 62 height 21
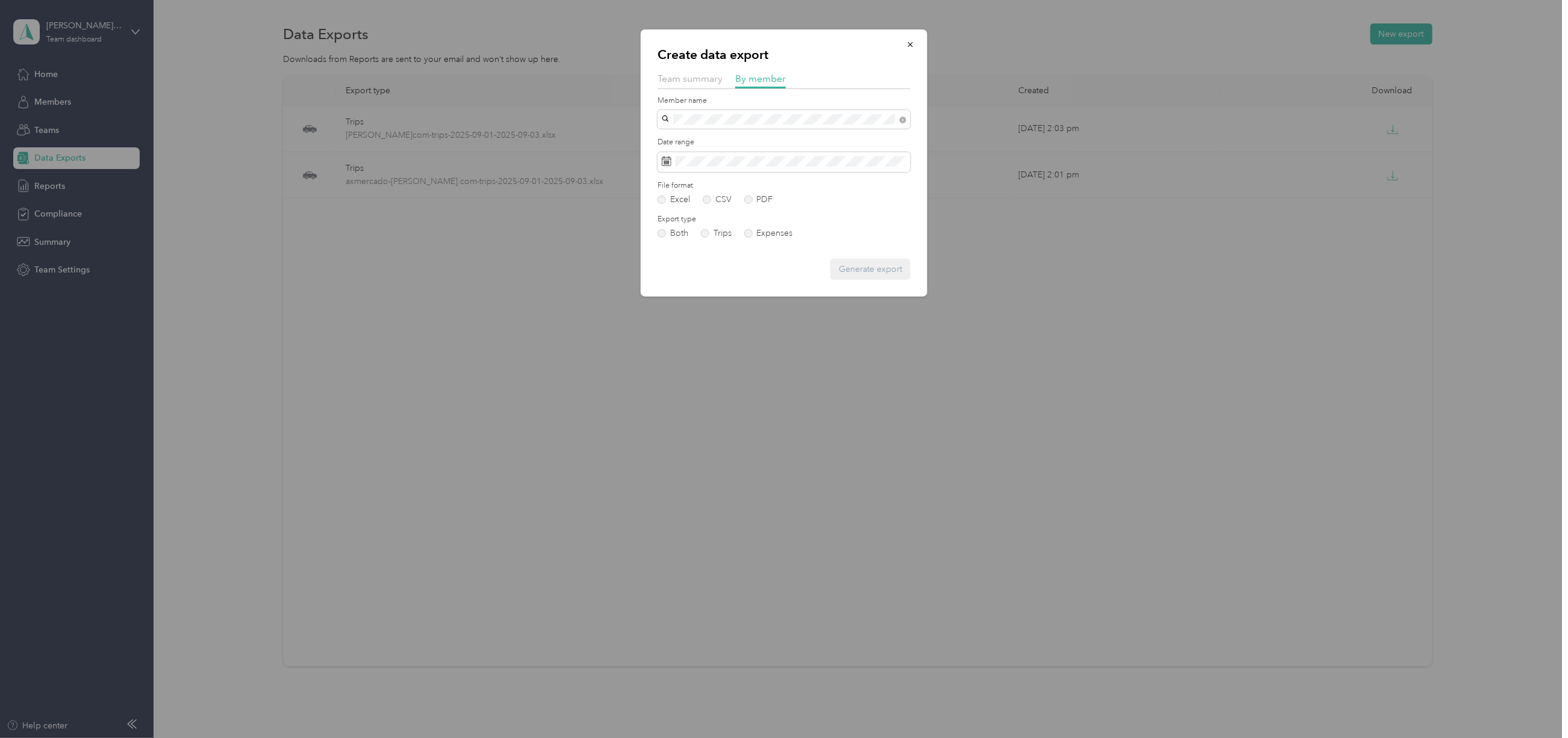
click at [703, 160] on span "[PERSON_NAME]" at bounding box center [699, 157] width 67 height 10
click at [842, 264] on button "Generate export" at bounding box center [870, 269] width 80 height 21
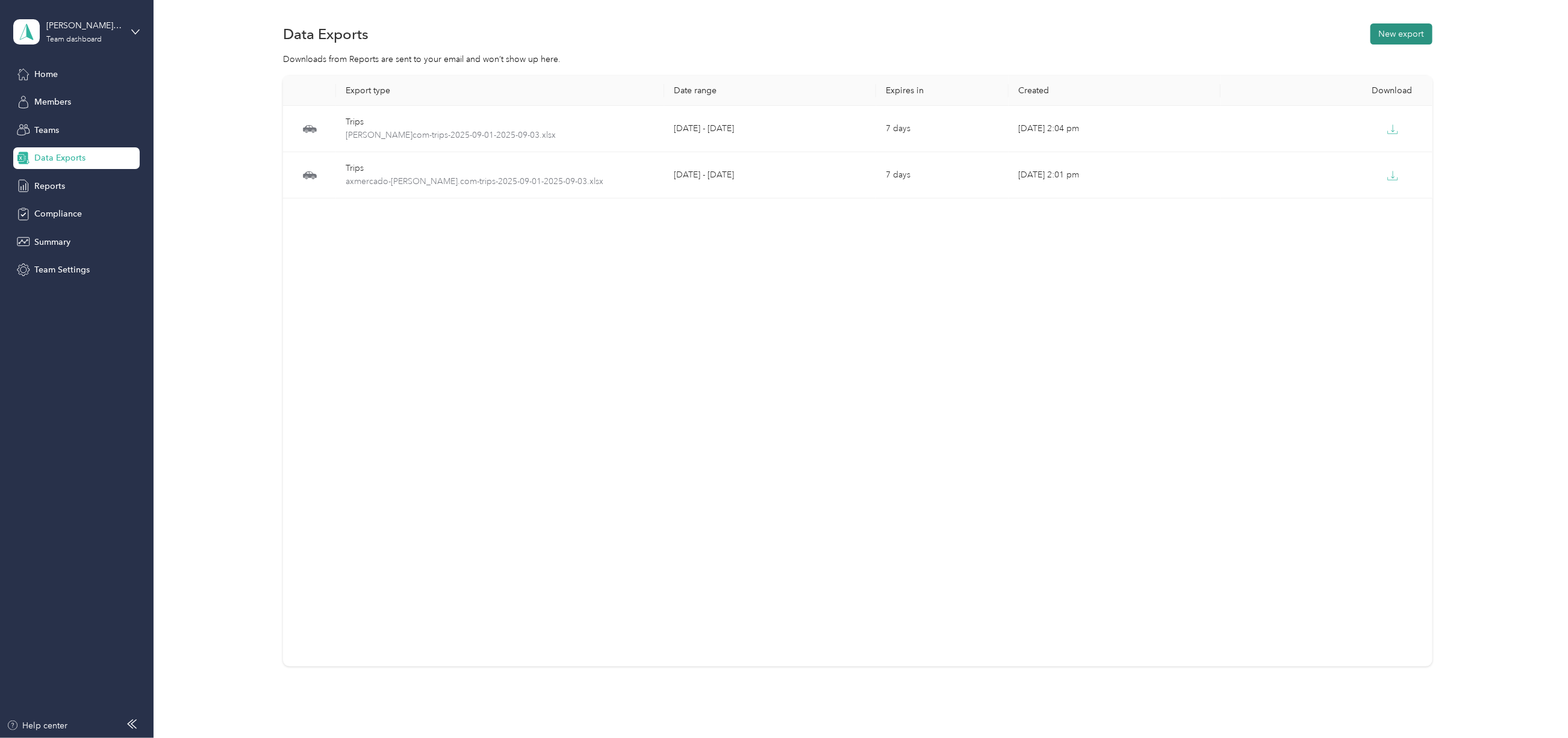
click at [1395, 27] on button "New export" at bounding box center [1401, 34] width 62 height 21
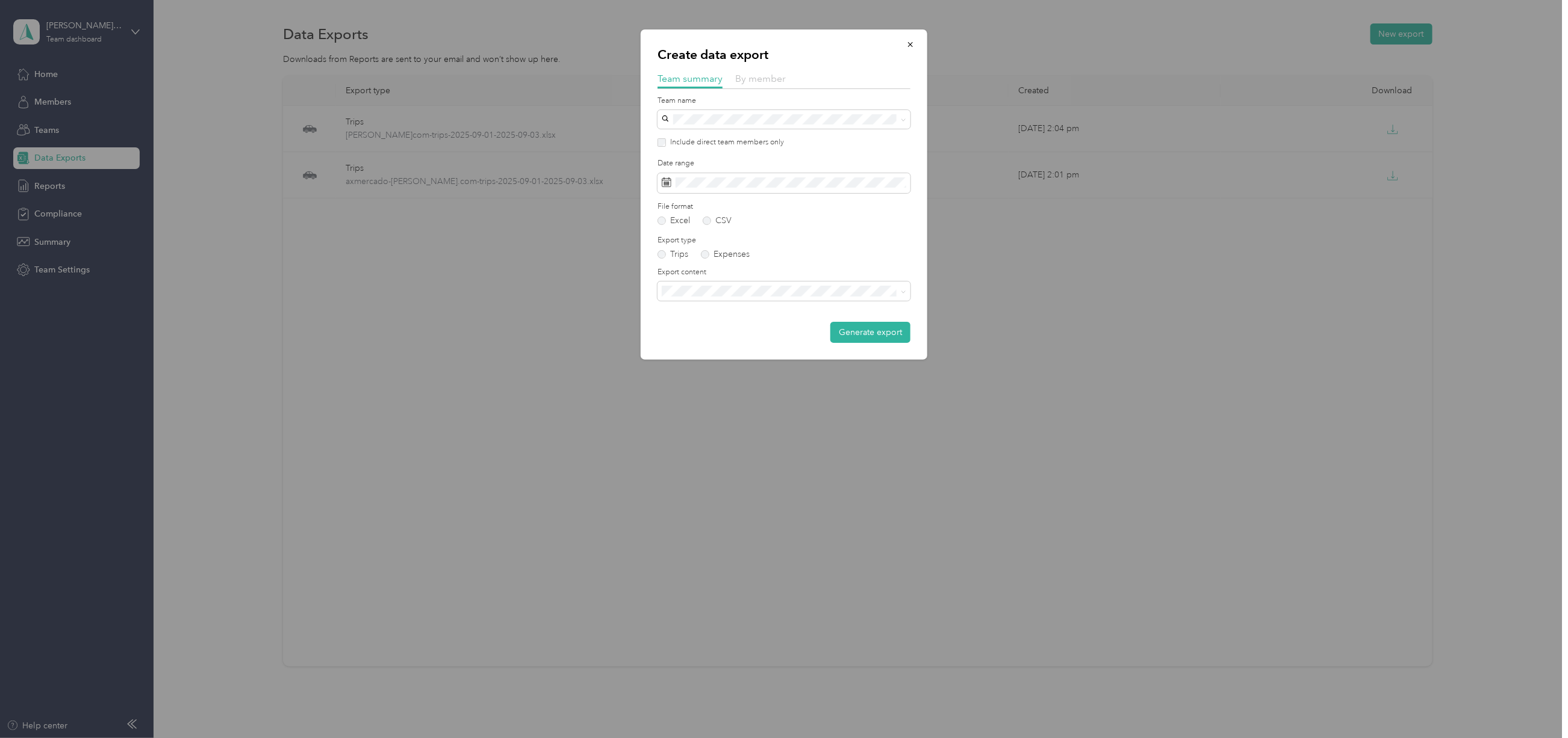
click at [766, 78] on span "By member" at bounding box center [759, 79] width 50 height 12
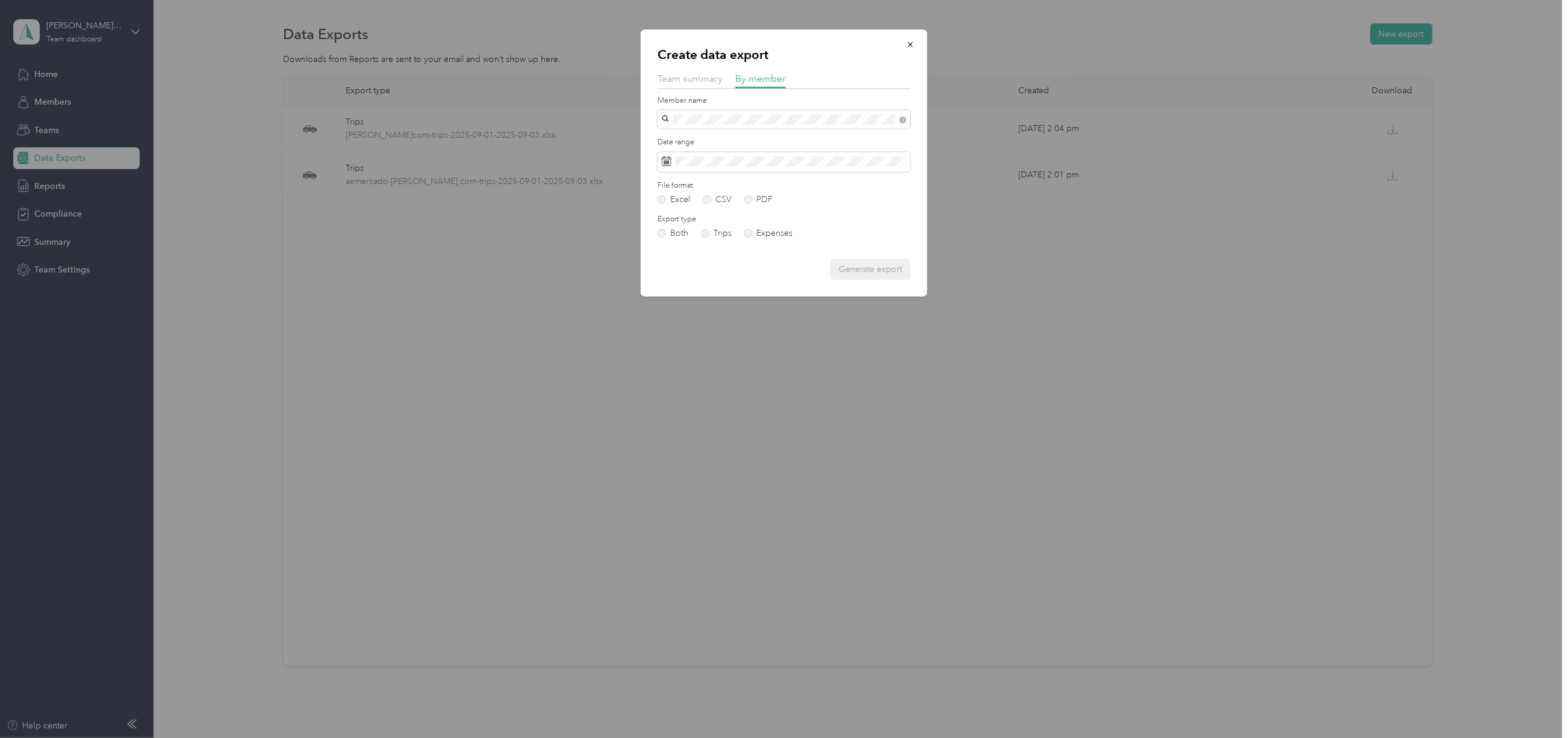
click at [714, 152] on li "[PERSON_NAME]" at bounding box center [783, 162] width 253 height 21
click at [854, 272] on button "Generate export" at bounding box center [870, 269] width 80 height 21
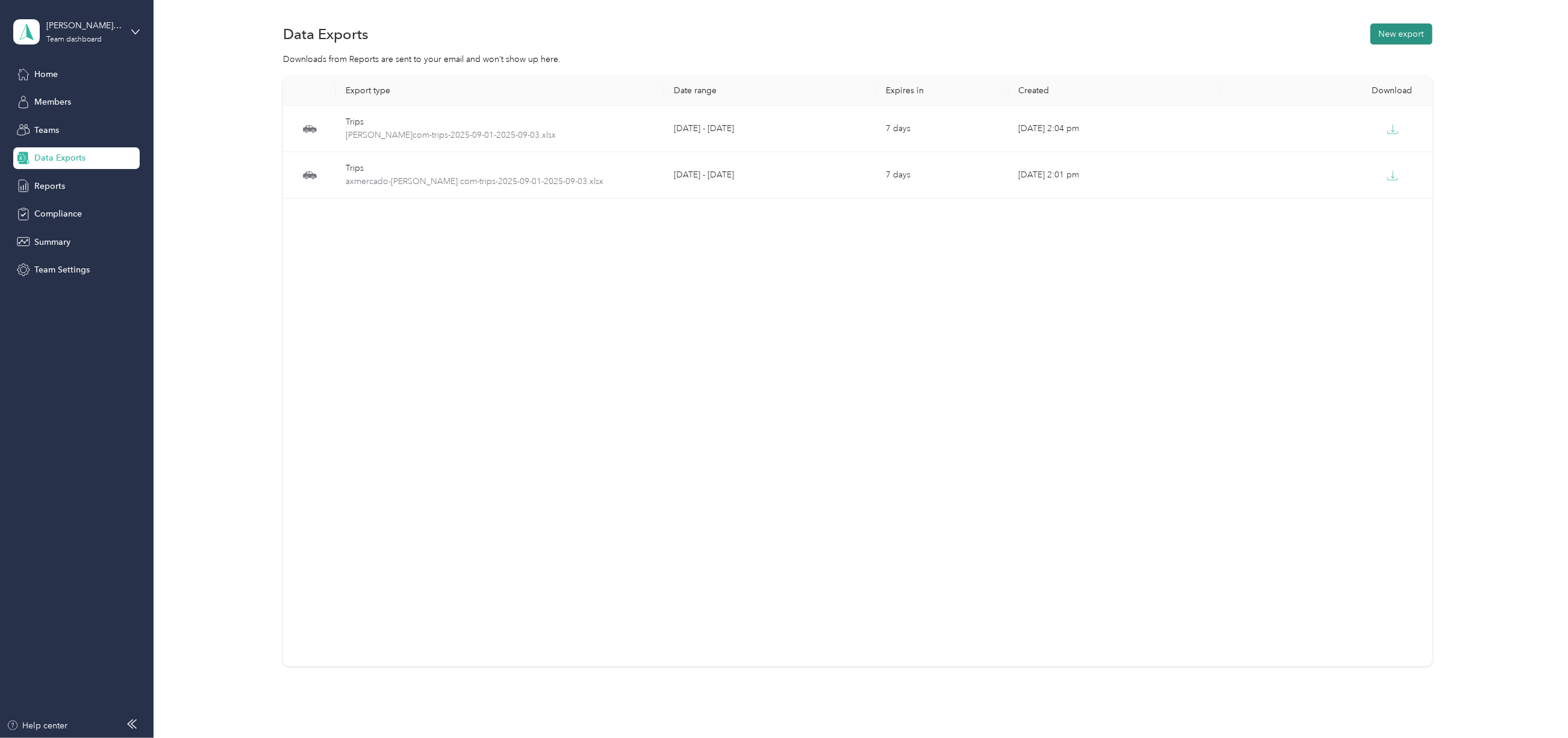
click at [1402, 37] on button "New export" at bounding box center [1401, 34] width 62 height 21
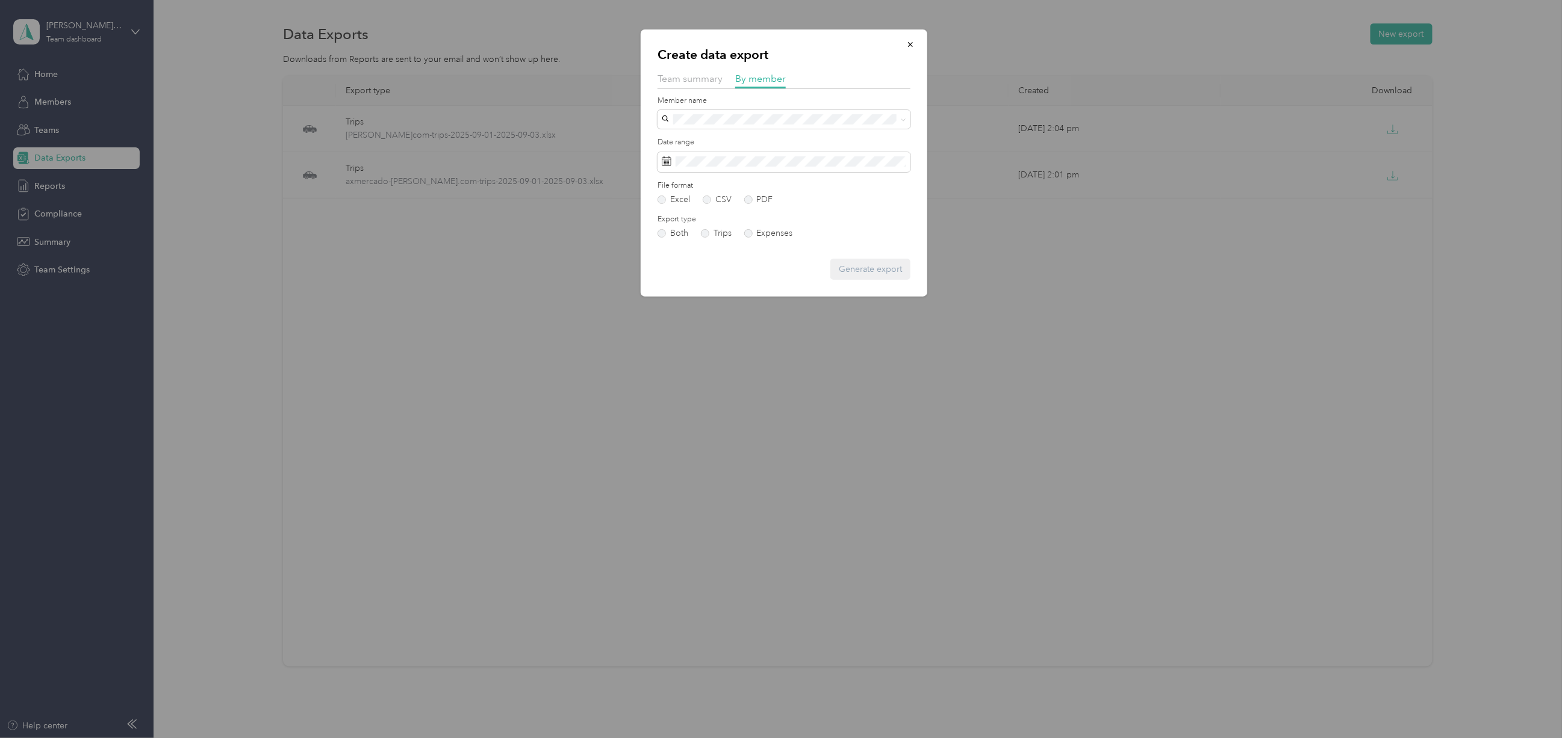
click at [1085, 162] on div at bounding box center [784, 369] width 1568 height 738
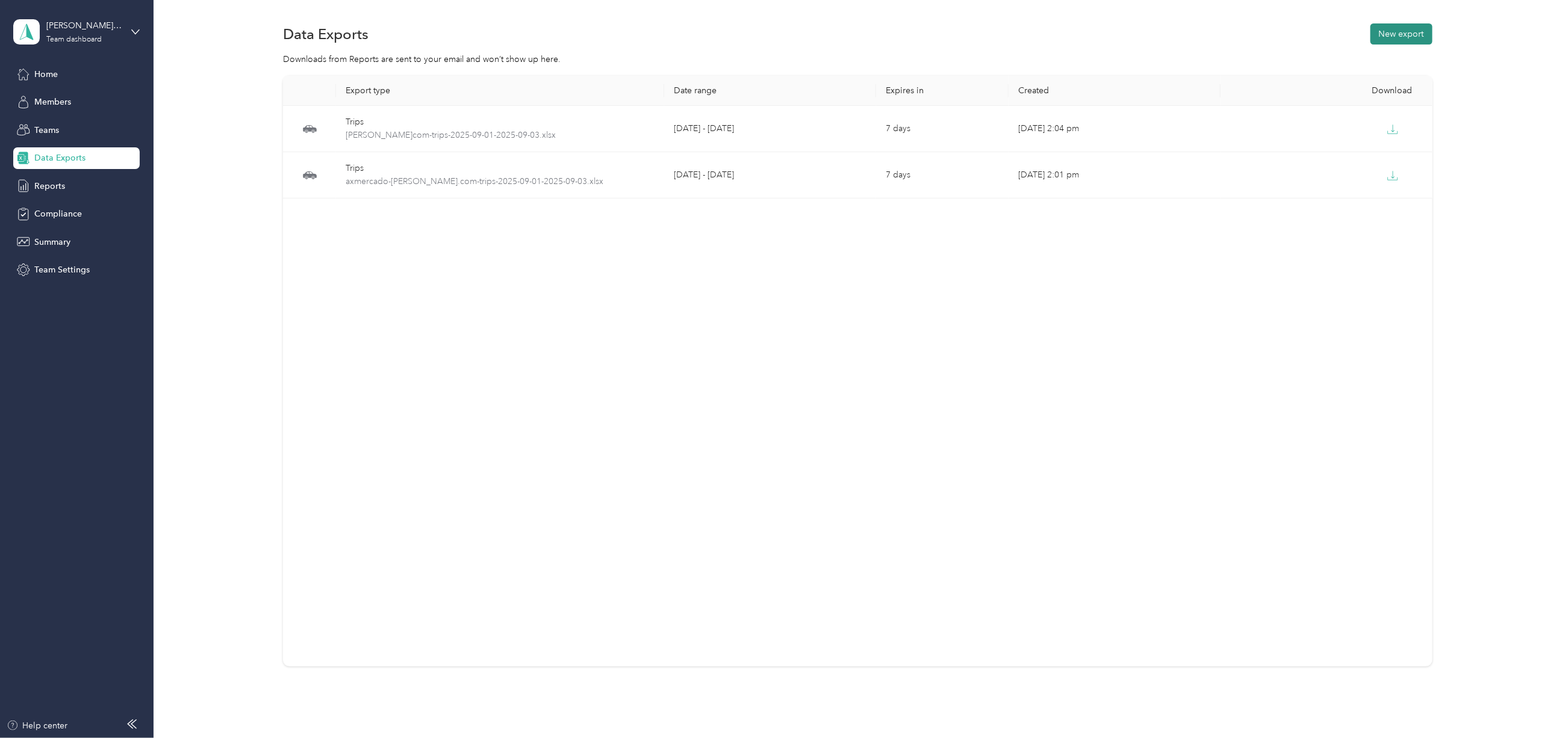
click at [1395, 26] on button "New export" at bounding box center [1401, 34] width 62 height 21
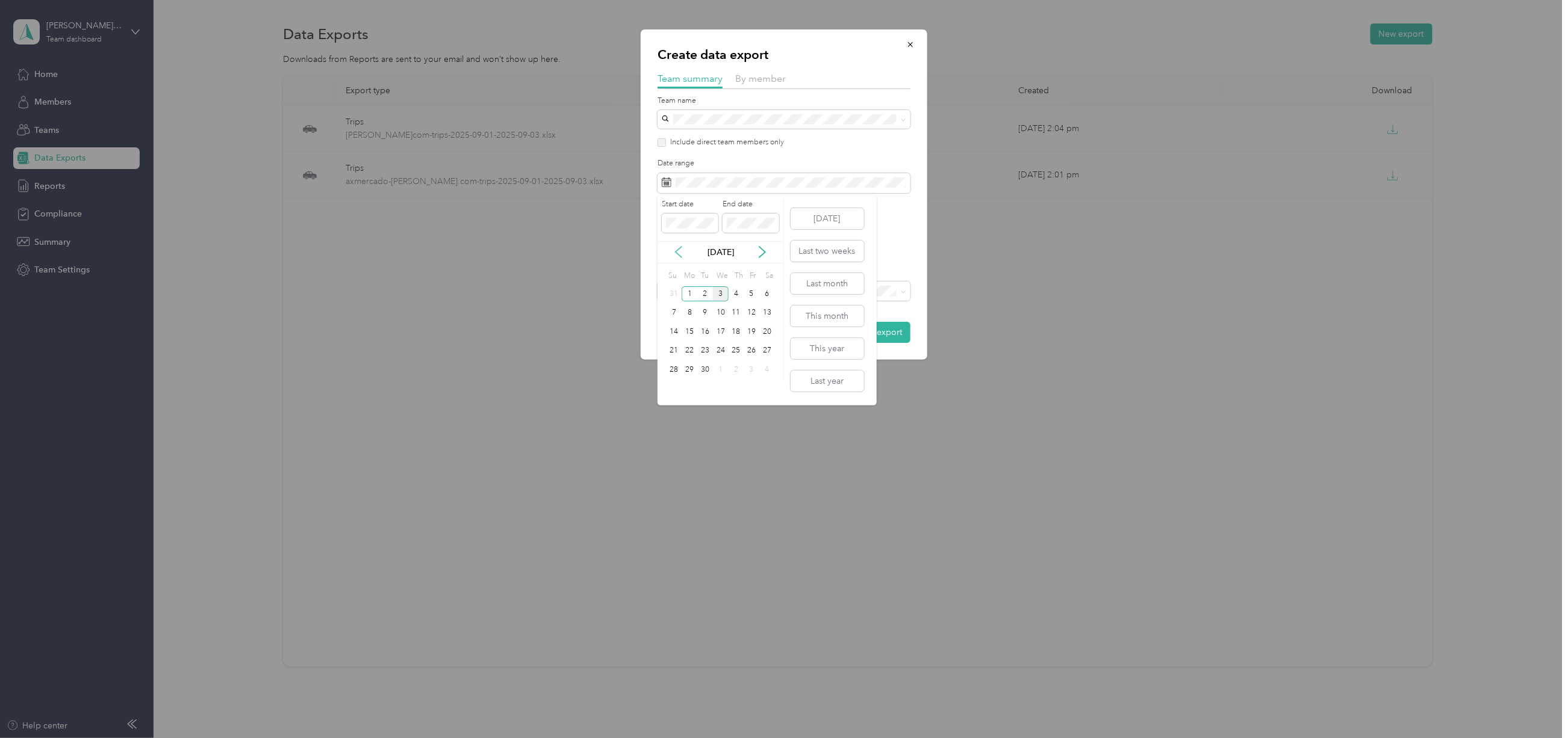
click at [677, 249] on icon at bounding box center [678, 252] width 6 height 11
click at [675, 371] on div "24" at bounding box center [673, 370] width 16 height 15
click at [758, 248] on icon at bounding box center [761, 251] width 12 height 12
click at [721, 292] on div "3" at bounding box center [720, 294] width 16 height 15
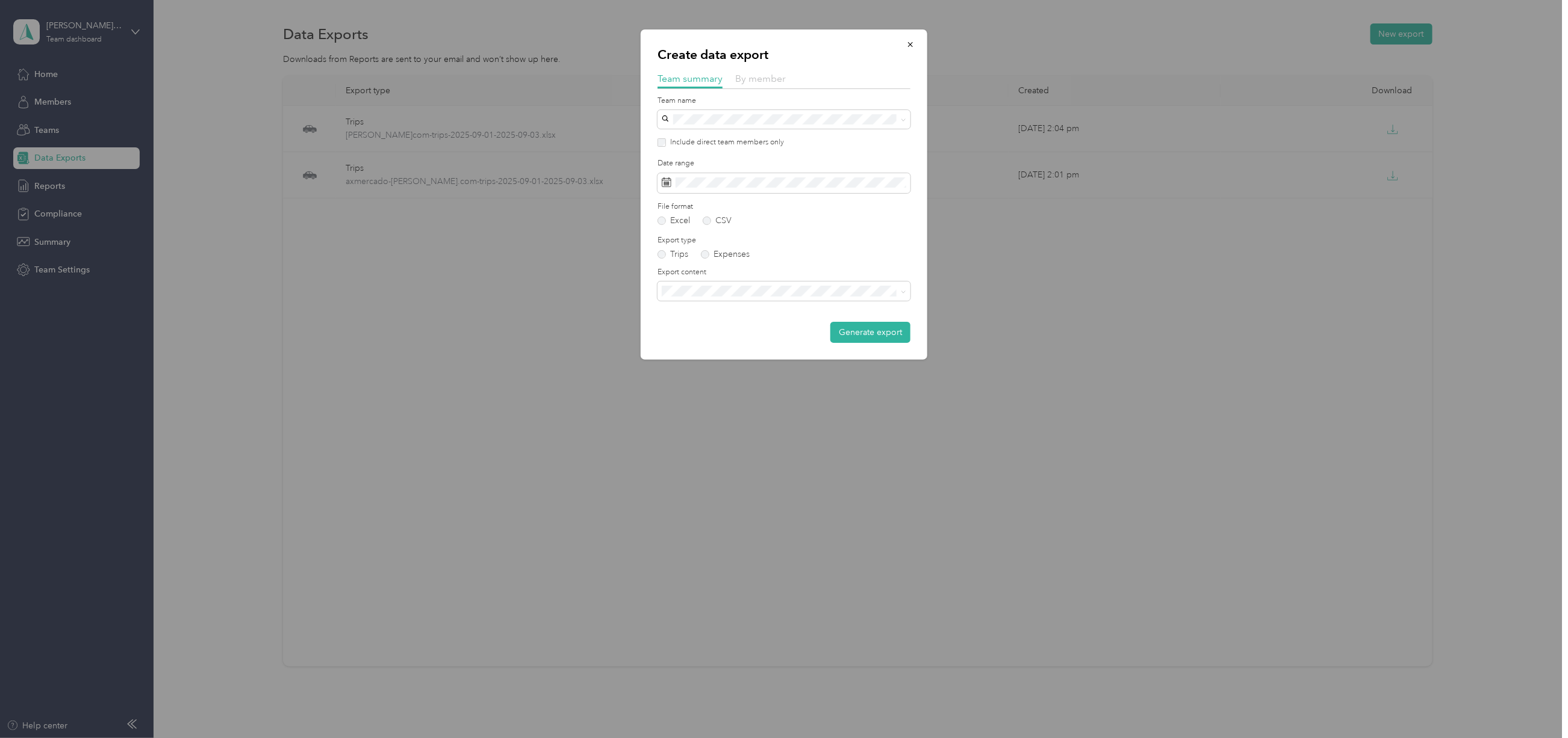
click at [772, 76] on span "By member" at bounding box center [759, 79] width 50 height 12
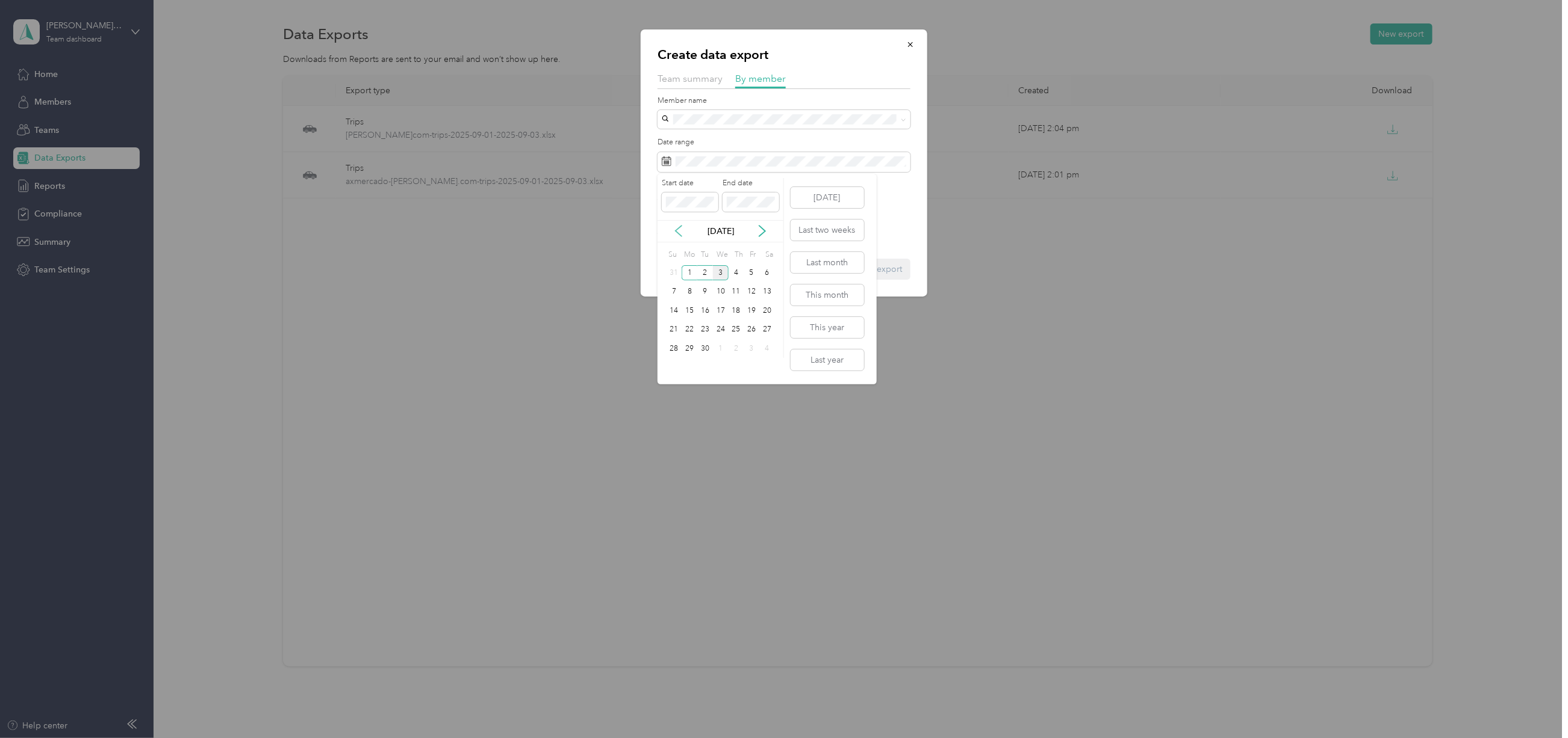
click at [680, 227] on icon at bounding box center [678, 230] width 12 height 12
click at [694, 353] on div "25" at bounding box center [689, 349] width 16 height 15
click at [698, 245] on div "Start date End date [DATE] Su Mo Tu We Th Fr Sa 27 28 29 30 31 1 2 3 4 5 6 7 8 …" at bounding box center [720, 278] width 126 height 199
click at [761, 230] on icon at bounding box center [761, 230] width 12 height 12
click at [732, 270] on div "4" at bounding box center [736, 273] width 16 height 15
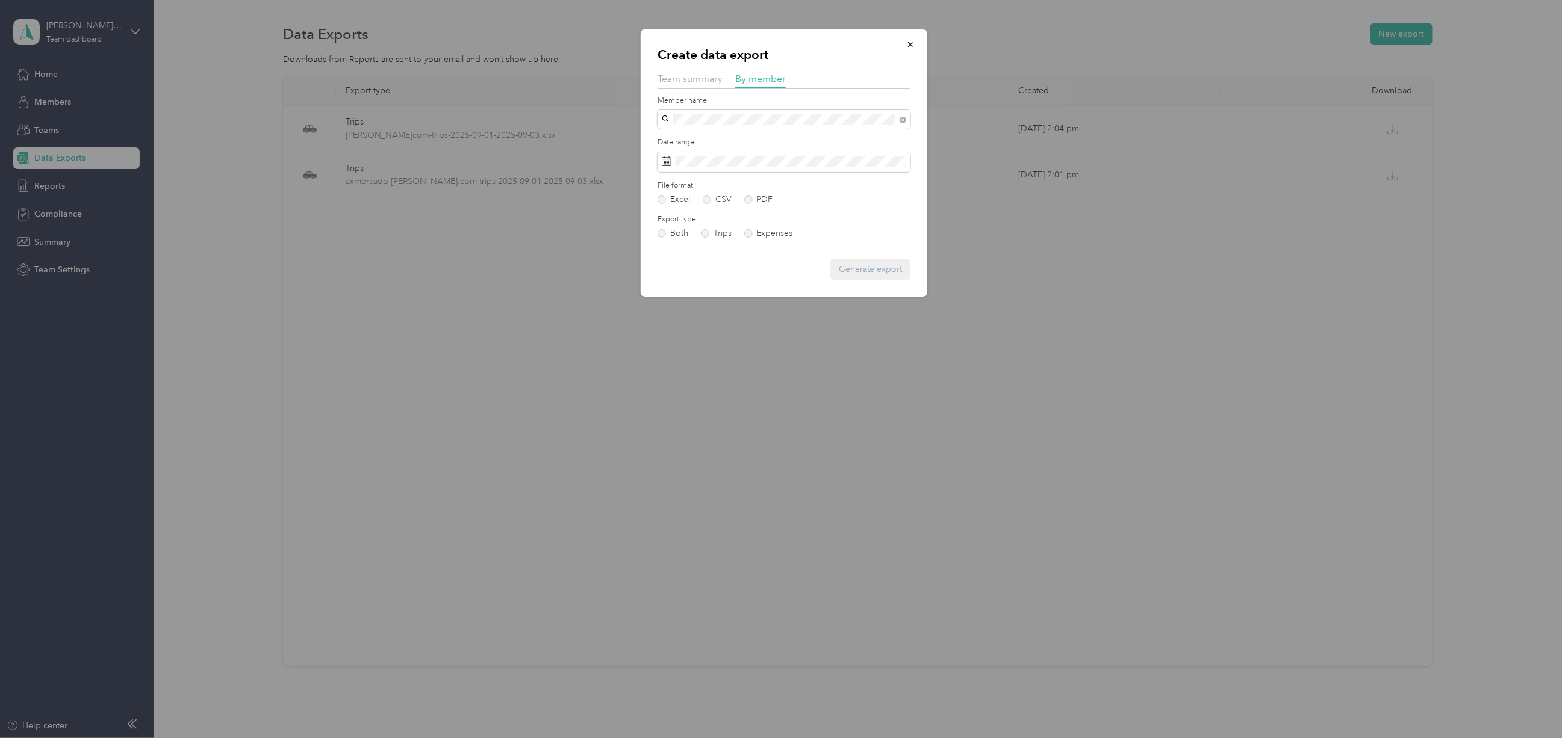
click at [696, 162] on span "[PERSON_NAME]" at bounding box center [699, 162] width 67 height 10
click at [859, 264] on button "Generate export" at bounding box center [870, 269] width 80 height 21
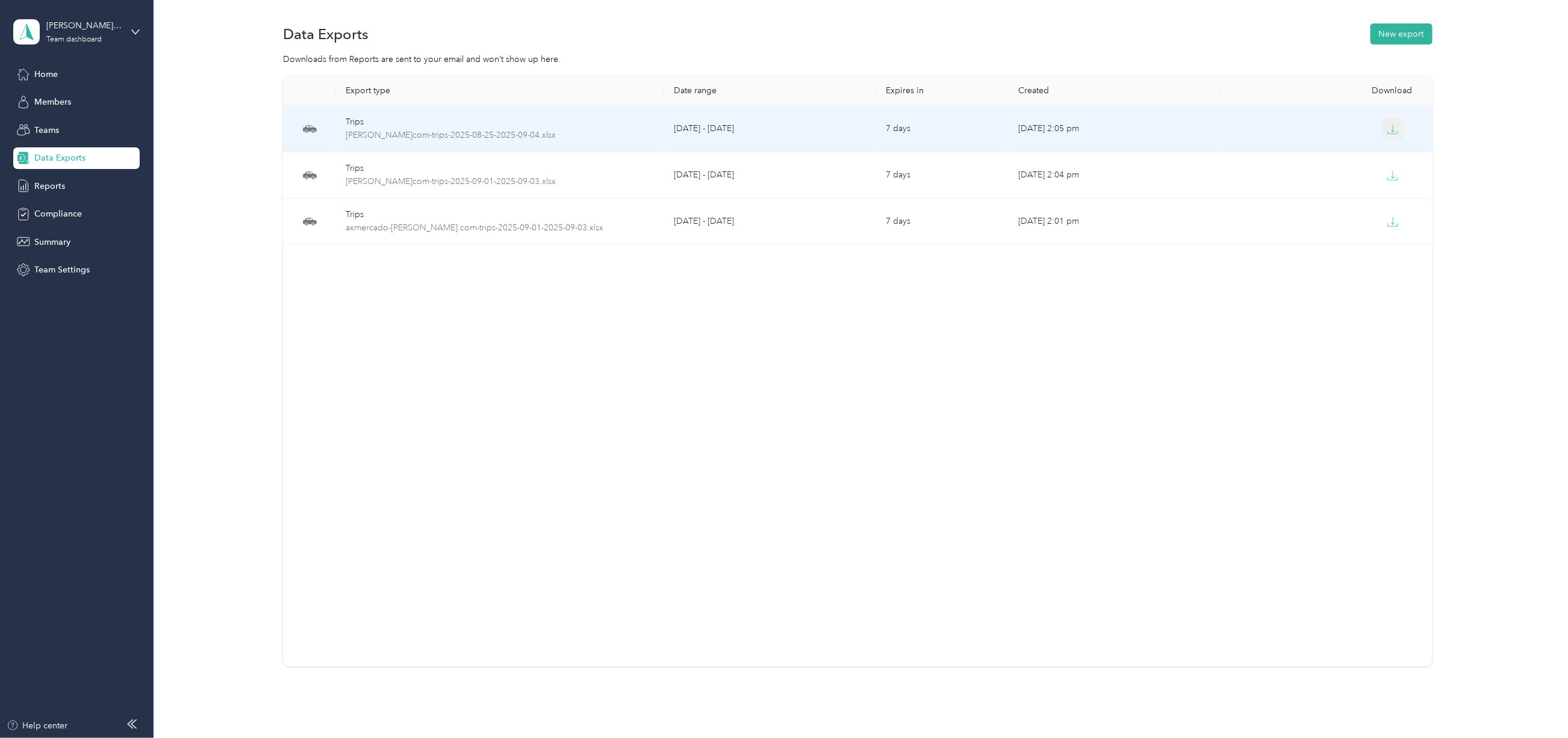
click at [1383, 119] on button "button" at bounding box center [1393, 129] width 22 height 22
